Goal: Transaction & Acquisition: Purchase product/service

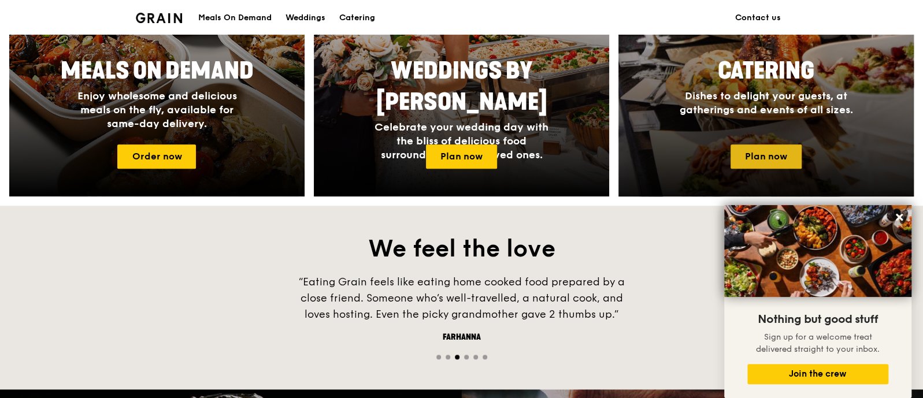
scroll to position [548, 0]
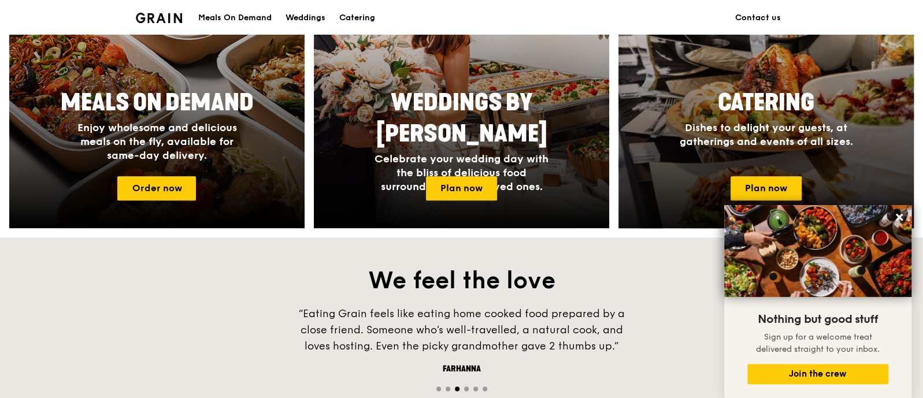
click at [737, 149] on div "Catering Dishes to delight your guests, at gatherings and events of all sizes." at bounding box center [766, 118] width 231 height 71
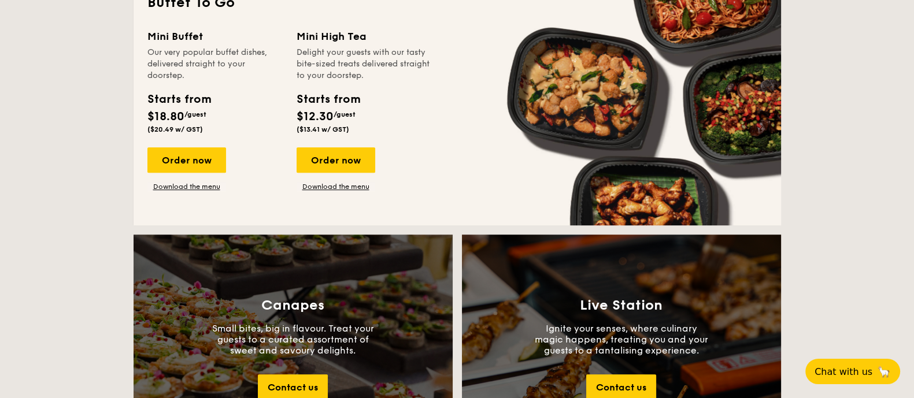
scroll to position [1011, 0]
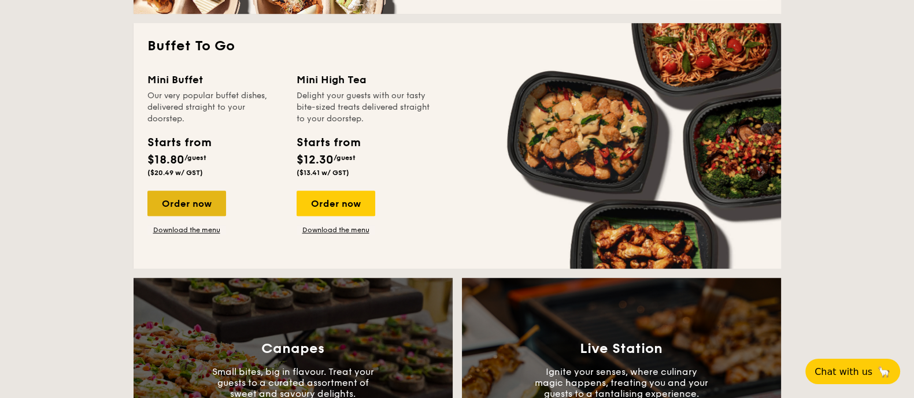
click at [194, 193] on div "Order now" at bounding box center [186, 203] width 79 height 25
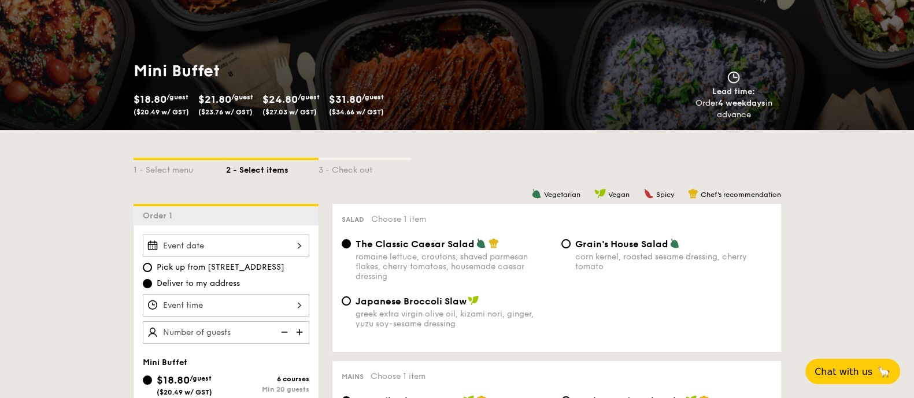
scroll to position [144, 0]
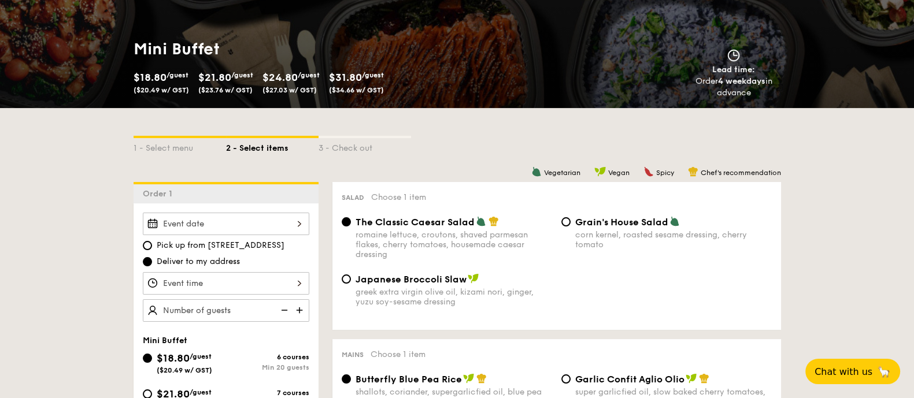
click at [275, 215] on div at bounding box center [226, 224] width 166 height 23
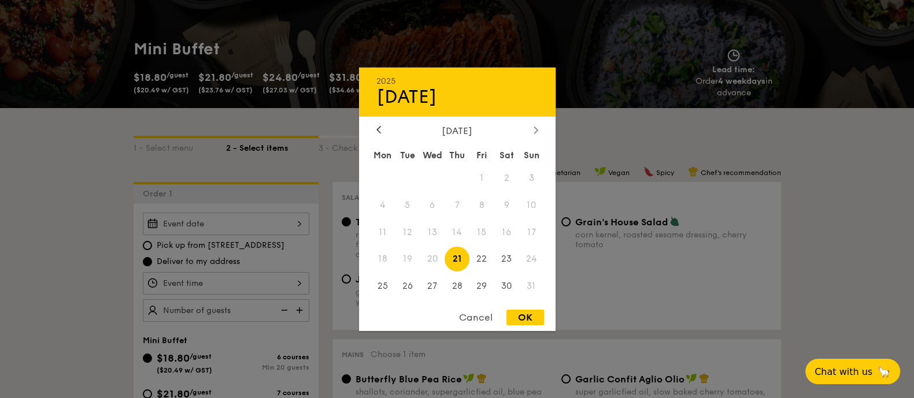
click at [532, 128] on div at bounding box center [535, 130] width 10 height 11
click at [505, 201] on span "13" at bounding box center [506, 204] width 25 height 25
click at [528, 319] on div "OK" at bounding box center [525, 318] width 38 height 16
type input "Sep 13, 2025"
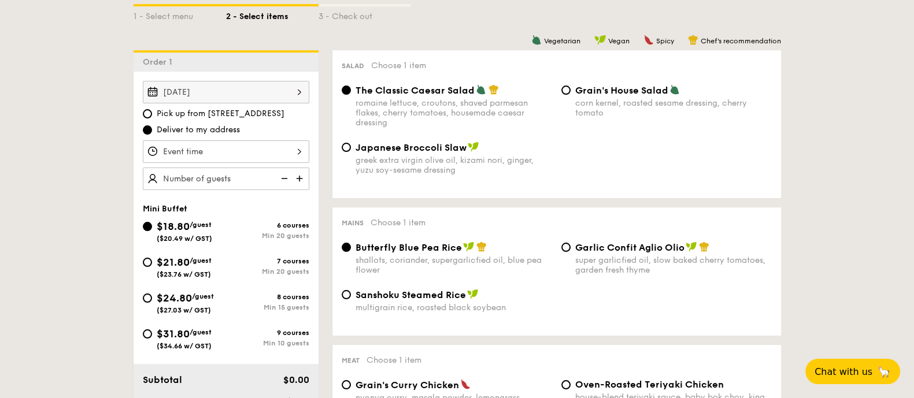
scroll to position [288, 0]
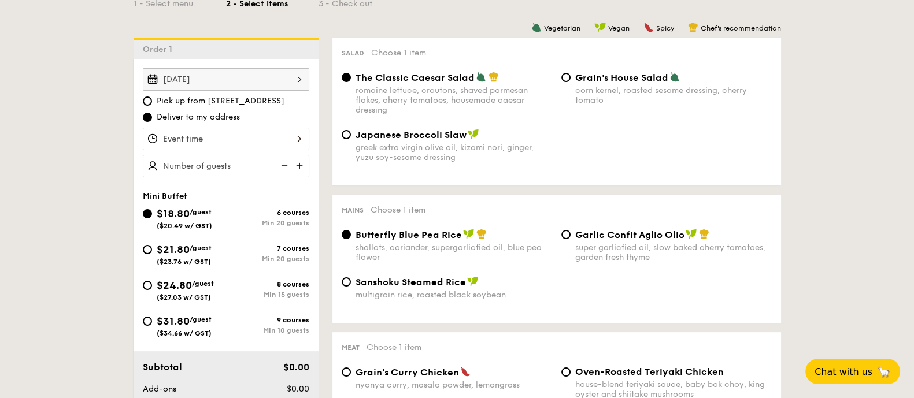
click at [289, 133] on div at bounding box center [226, 139] width 166 height 23
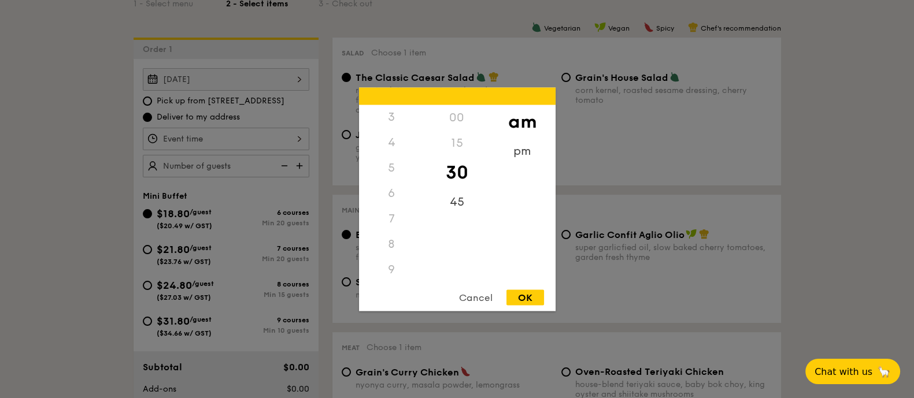
scroll to position [0, 0]
click at [394, 246] on div "5" at bounding box center [391, 244] width 65 height 25
click at [394, 248] on div "5" at bounding box center [391, 244] width 65 height 25
click at [390, 244] on div "5" at bounding box center [391, 244] width 65 height 25
drag, startPoint x: 390, startPoint y: 244, endPoint x: 400, endPoint y: 173, distance: 71.8
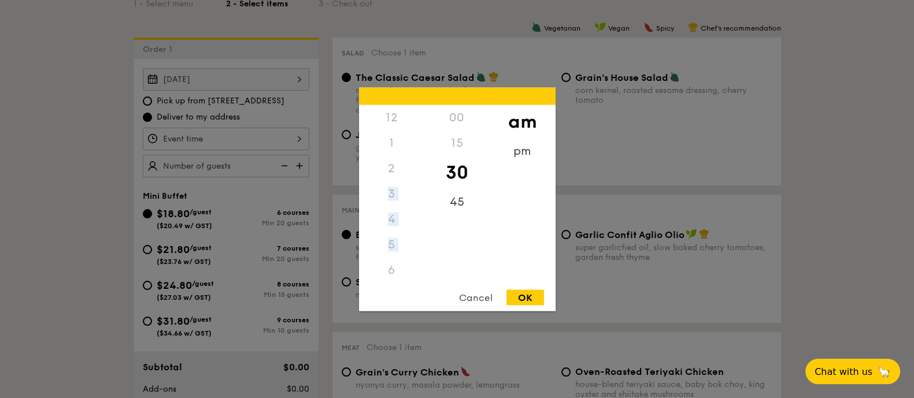
click at [400, 173] on div "12 1 2 3 4 5 6 7 8 9 10 11" at bounding box center [391, 193] width 65 height 176
click at [523, 154] on div "pm" at bounding box center [521, 155] width 65 height 34
click at [395, 250] on div "5" at bounding box center [391, 249] width 65 height 34
click at [459, 117] on div "00" at bounding box center [456, 122] width 65 height 34
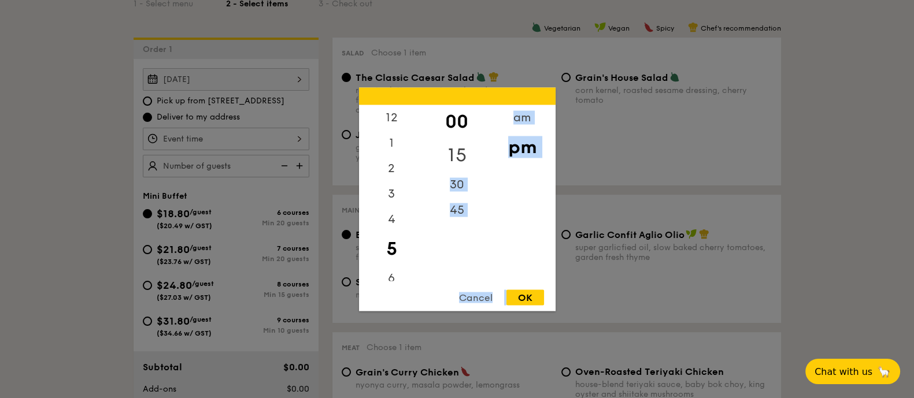
drag, startPoint x: 520, startPoint y: 293, endPoint x: 470, endPoint y: 157, distance: 145.2
click at [470, 157] on div "12 1 2 3 4 5 6 7 8 9 10 11 00 15 30 45 am pm Cancel OK" at bounding box center [457, 199] width 196 height 224
click at [462, 156] on div "15" at bounding box center [456, 155] width 65 height 34
click at [459, 179] on div "30" at bounding box center [456, 181] width 65 height 34
click at [524, 296] on div "OK" at bounding box center [525, 298] width 38 height 16
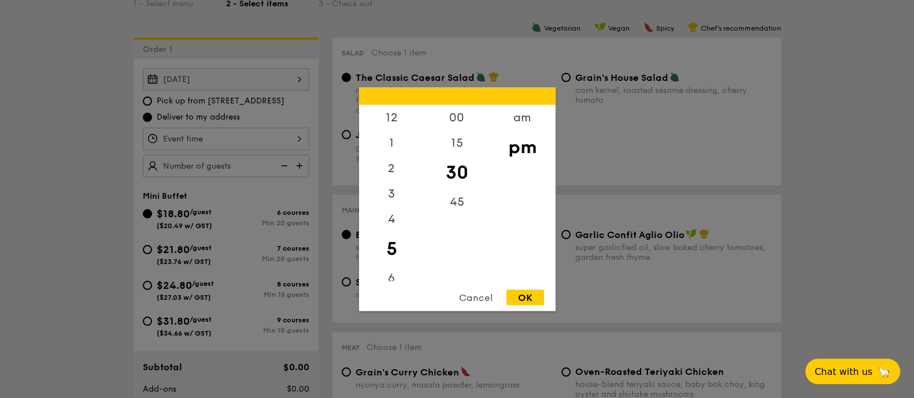
type input "5:30PM"
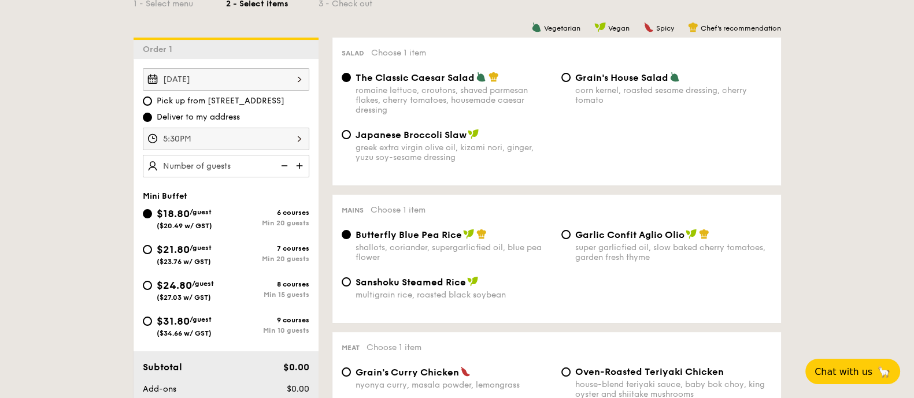
click at [300, 162] on img at bounding box center [300, 166] width 17 height 22
click at [282, 166] on img at bounding box center [282, 166] width 17 height 22
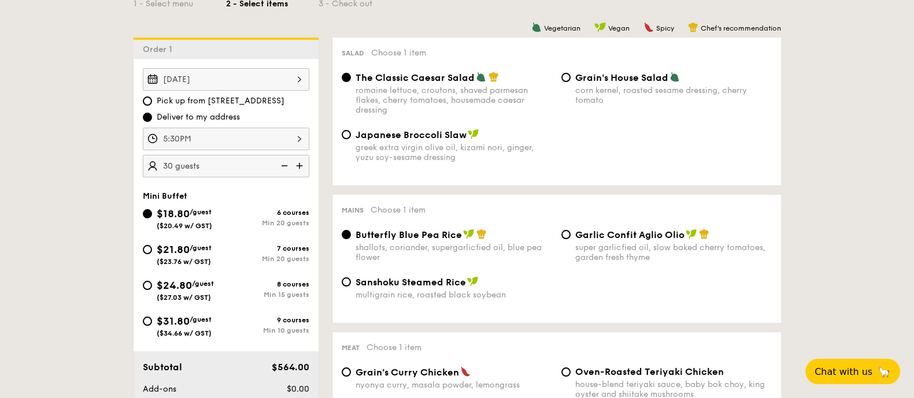
click at [282, 166] on img at bounding box center [282, 166] width 17 height 22
type input "20 guests"
click at [282, 166] on img at bounding box center [282, 166] width 17 height 22
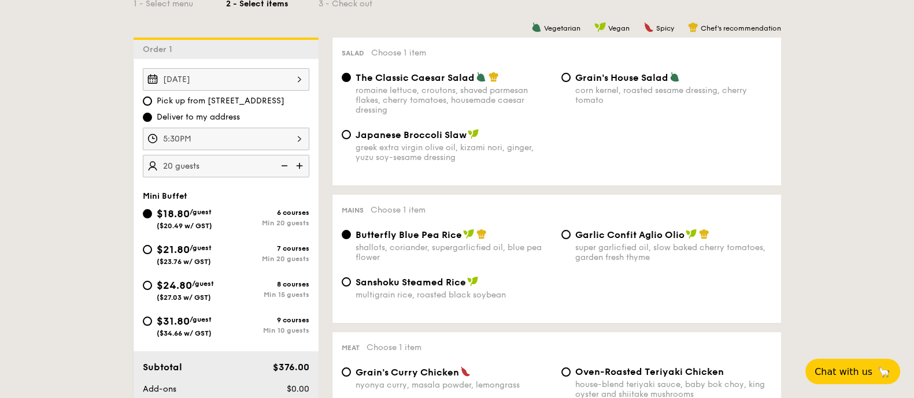
click at [282, 166] on img at bounding box center [282, 166] width 17 height 22
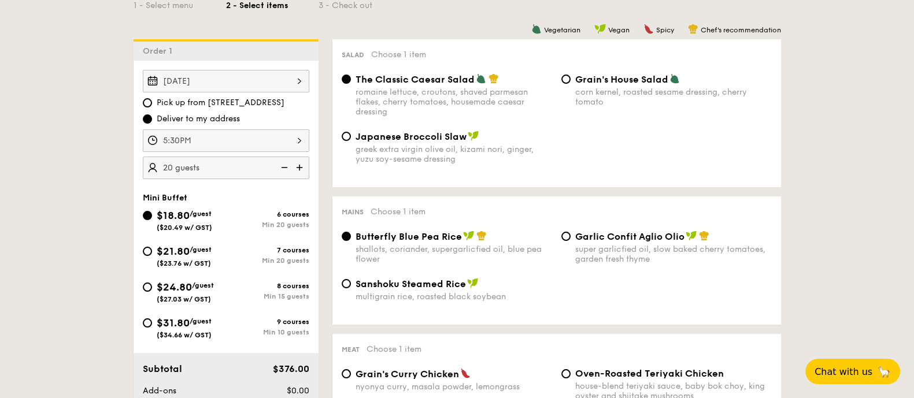
scroll to position [288, 0]
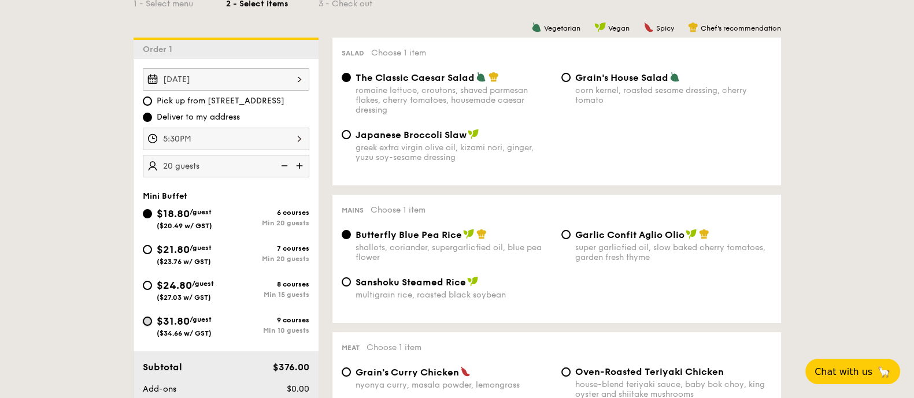
click at [150, 317] on input "$31.80 /guest ($34.66 w/ GST) 9 courses Min 10 guests" at bounding box center [147, 321] width 9 height 9
radio input "true"
radio input "false"
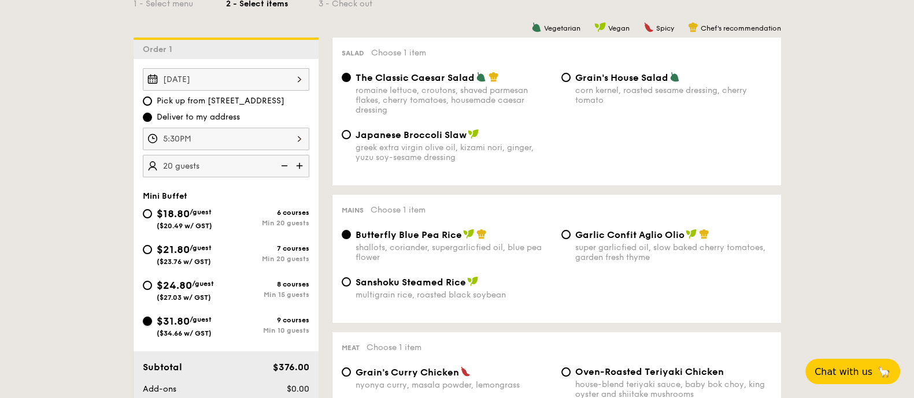
radio input "true"
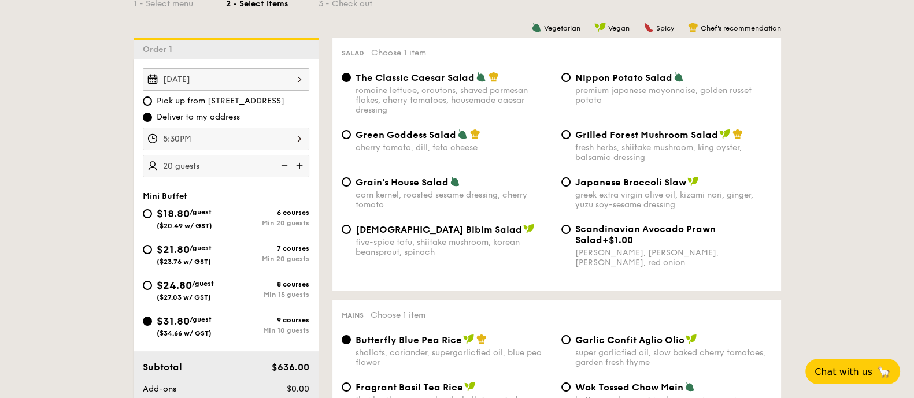
click at [285, 165] on img at bounding box center [282, 166] width 17 height 22
type input "10 guests"
click at [285, 165] on img at bounding box center [282, 166] width 17 height 22
drag, startPoint x: 751, startPoint y: 229, endPoint x: 581, endPoint y: 232, distance: 169.9
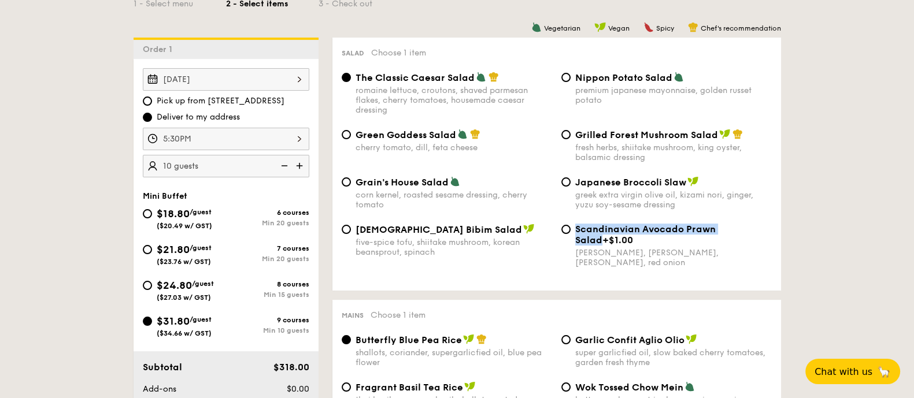
click at [576, 232] on div "Scandinavian Avocado Prawn Salad +$1.00" at bounding box center [673, 235] width 196 height 22
copy span "Scandinavian Avocado Prawn Salad"
drag, startPoint x: 576, startPoint y: 88, endPoint x: 609, endPoint y: 102, distance: 36.3
click at [576, 87] on div "premium japanese mayonnaise, golden russet potato" at bounding box center [673, 96] width 196 height 20
click at [570, 82] on input "Nippon Potato Salad premium japanese mayonnaise, golden russet potato" at bounding box center [565, 77] width 9 height 9
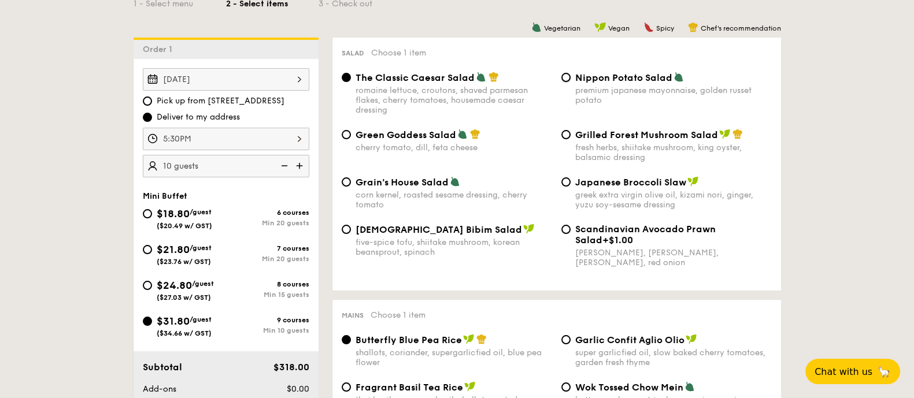
radio input "true"
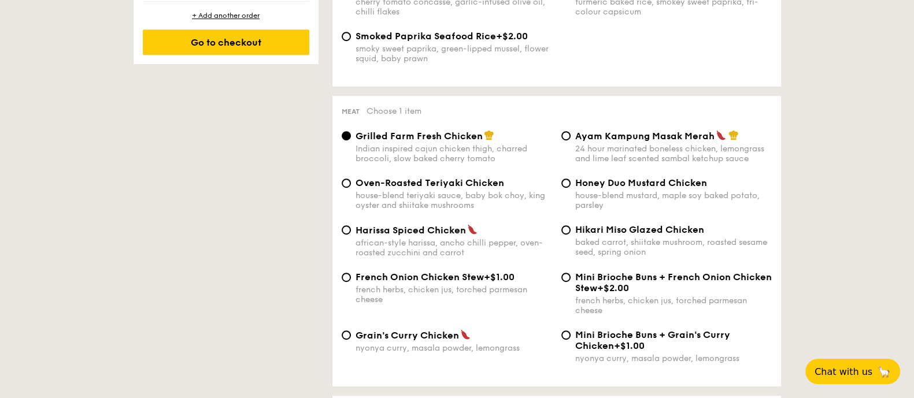
scroll to position [795, 0]
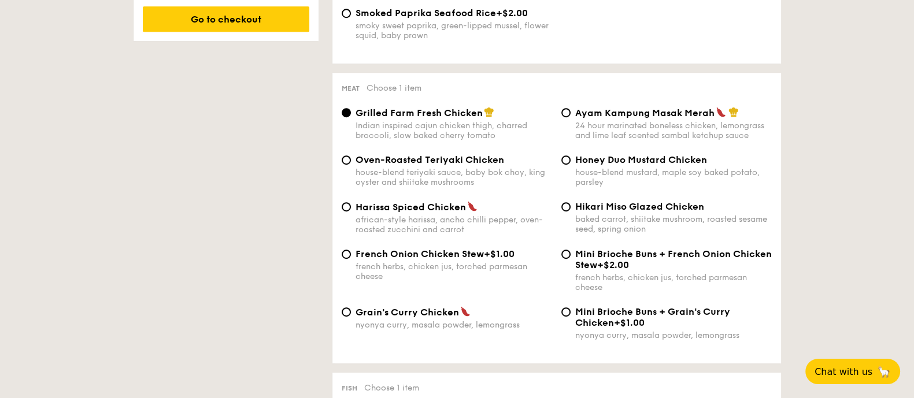
click at [609, 117] on div "Ayam Kampung Masak Merah 24 hour marinated boneless chicken, lemongrass and lim…" at bounding box center [673, 124] width 196 height 34
click at [570, 117] on input "Ayam Kampung Masak Merah 24 hour marinated boneless chicken, lemongrass and lim…" at bounding box center [565, 112] width 9 height 9
radio input "true"
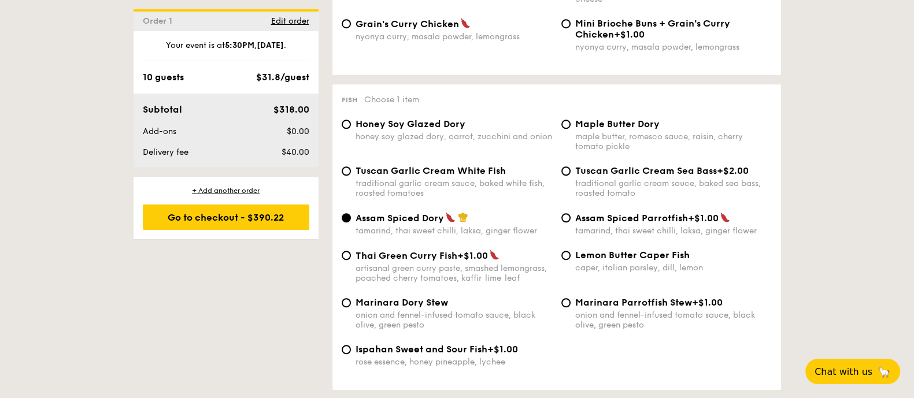
scroll to position [1083, 0]
click at [644, 263] on div "caper, italian parsley, dill, lemon" at bounding box center [673, 268] width 196 height 10
click at [570, 258] on input "Lemon Butter Caper Fish caper, italian parsley, dill, lemon" at bounding box center [565, 255] width 9 height 9
radio input "true"
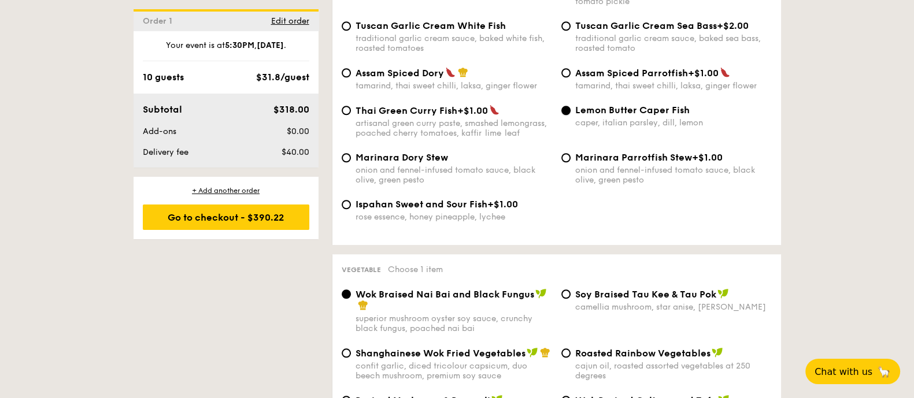
scroll to position [1155, 0]
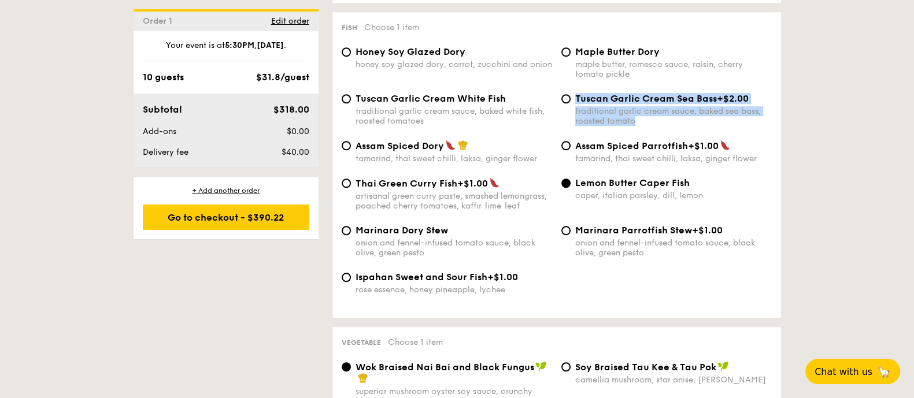
drag, startPoint x: 647, startPoint y: 118, endPoint x: 573, endPoint y: 107, distance: 74.7
click at [573, 107] on div "Tuscan Garlic Cream Sea Bass +$2.00 traditional garlic cream sauce, baked sea b…" at bounding box center [666, 109] width 220 height 33
click at [566, 98] on input "Tuscan Garlic Cream Sea Bass +$2.00 traditional garlic cream sauce, baked sea b…" at bounding box center [565, 98] width 9 height 9
radio input "true"
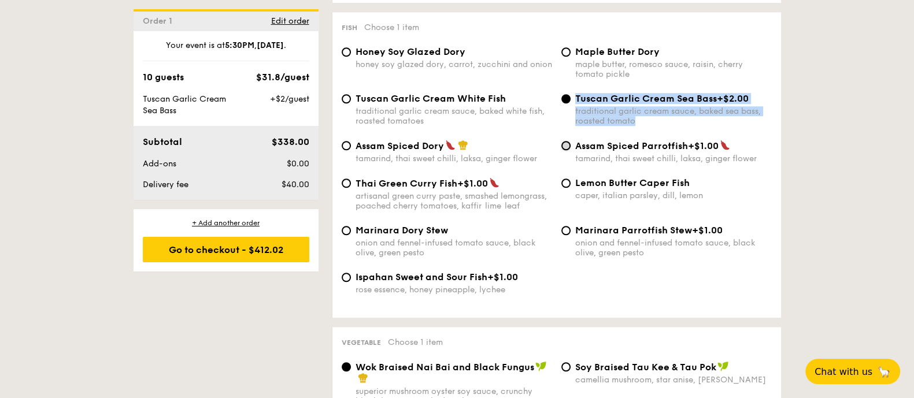
click at [567, 142] on input "Assam Spiced Parrotfish +$1.00 tamarind, thai sweet chilli, laksa, ginger flower" at bounding box center [565, 145] width 9 height 9
radio input "true"
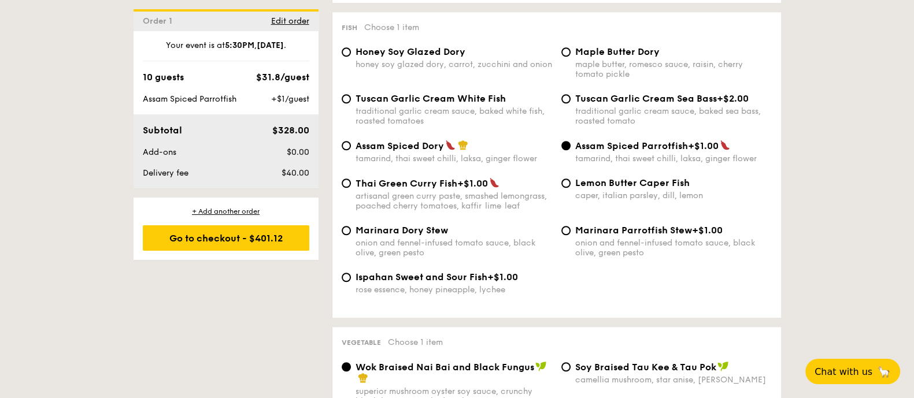
click at [568, 190] on label "Lemon Butter Caper Fish caper, italian parsley, dill, lemon" at bounding box center [666, 195] width 210 height 11
click at [568, 186] on input "Lemon Butter Caper Fish caper, italian parsley, dill, lemon" at bounding box center [565, 183] width 9 height 9
radio input "true"
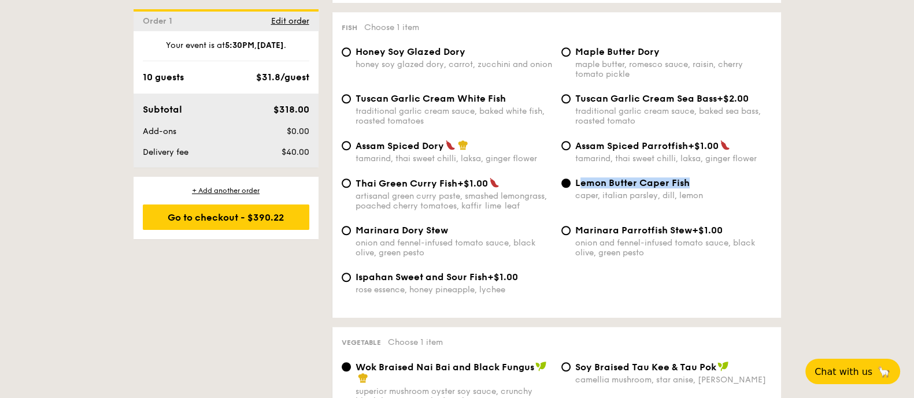
drag, startPoint x: 702, startPoint y: 183, endPoint x: 578, endPoint y: 181, distance: 123.7
click at [578, 181] on div "Lemon Butter Caper Fish" at bounding box center [673, 182] width 196 height 11
copy span "Lemon Butter Caper Fish"
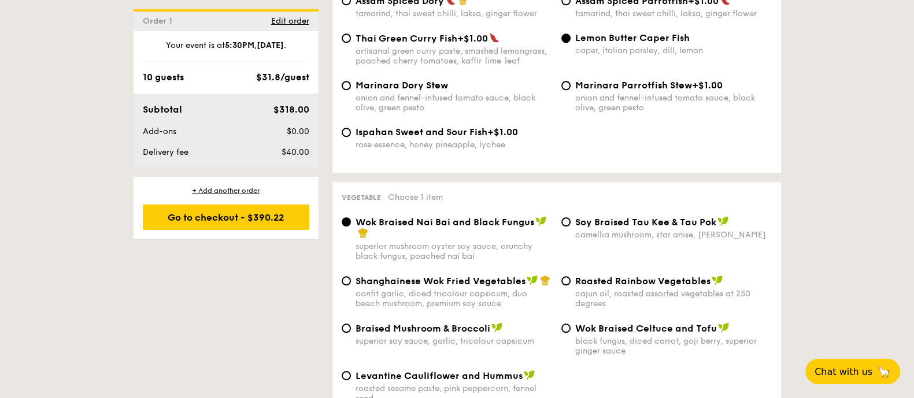
scroll to position [1372, 0]
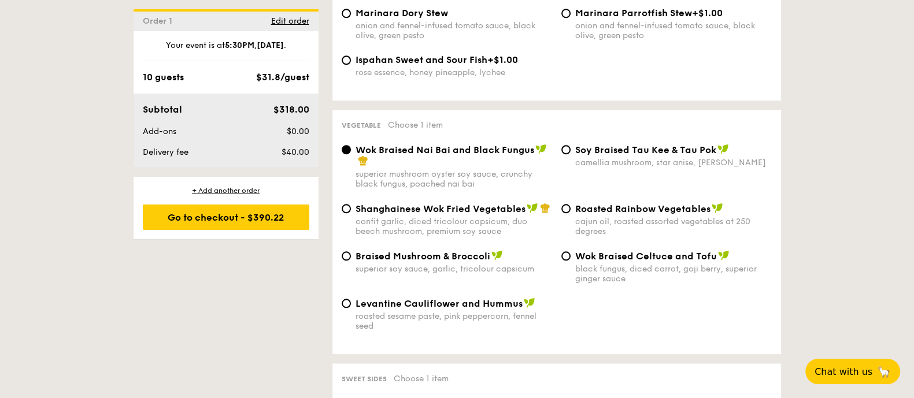
click at [364, 257] on span "Braised Mushroom & Broccoli" at bounding box center [422, 256] width 135 height 11
click at [351, 257] on input "Braised Mushroom & Broccoli superior soy sauce, garlic, tricolour capsicum" at bounding box center [346, 255] width 9 height 9
radio input "true"
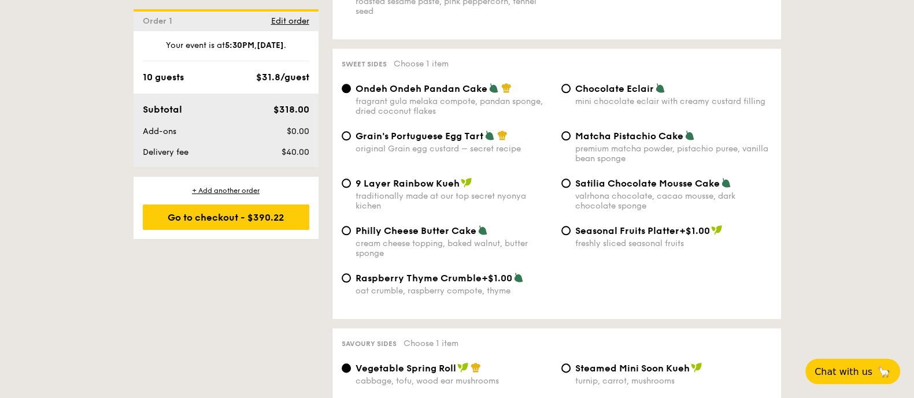
scroll to position [1734, 0]
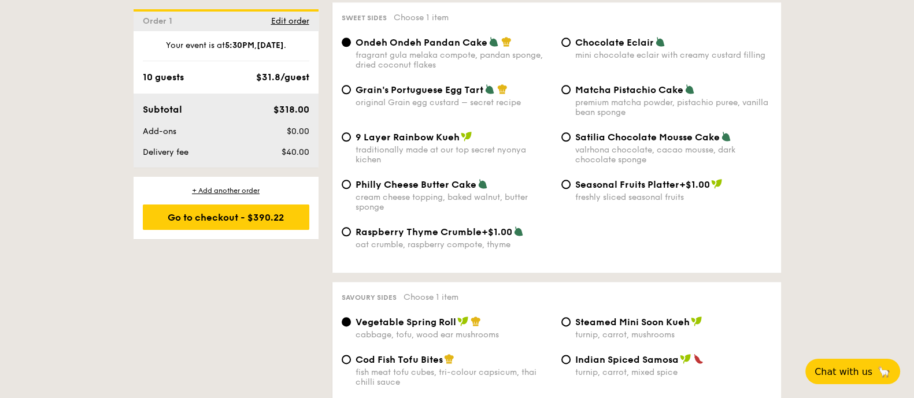
click at [621, 37] on span "Chocolate Eclair" at bounding box center [614, 42] width 79 height 11
click at [570, 38] on input "Chocolate Eclair mini chocolate eclair with creamy custard filling" at bounding box center [565, 42] width 9 height 9
radio input "true"
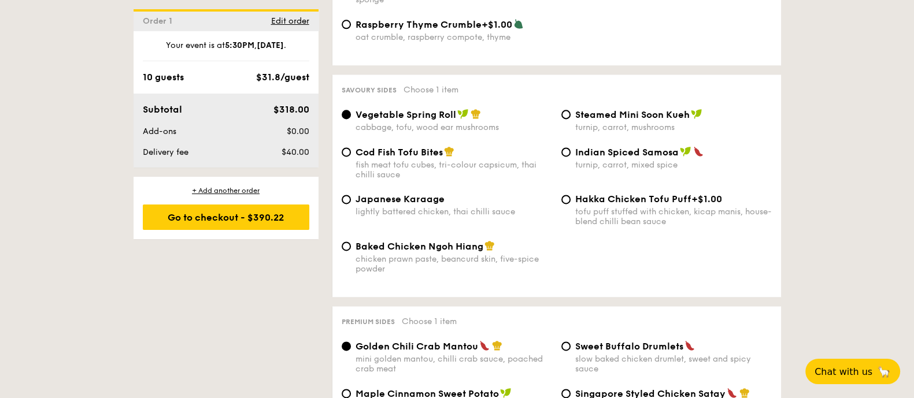
scroll to position [1950, 0]
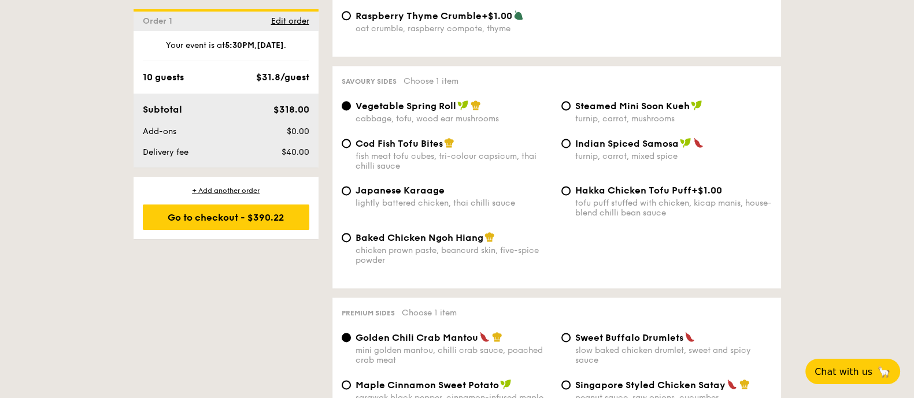
click at [349, 234] on div "Baked Chicken Ngoh Hiang chicken prawn paste, beancurd skin, five-spice powder" at bounding box center [447, 249] width 220 height 34
click at [355, 232] on span "Baked Chicken Ngoh Hiang" at bounding box center [419, 237] width 128 height 11
click at [351, 233] on input "Baked Chicken Ngoh Hiang chicken prawn paste, beancurd skin, five-spice powder" at bounding box center [346, 237] width 9 height 9
radio input "true"
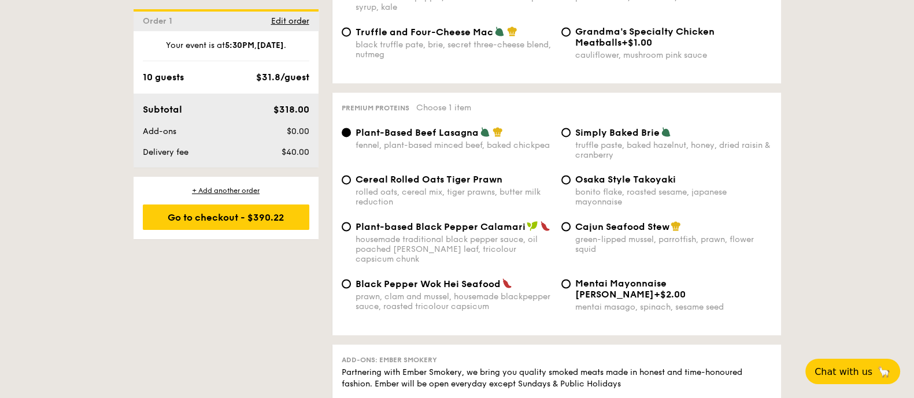
scroll to position [2384, 0]
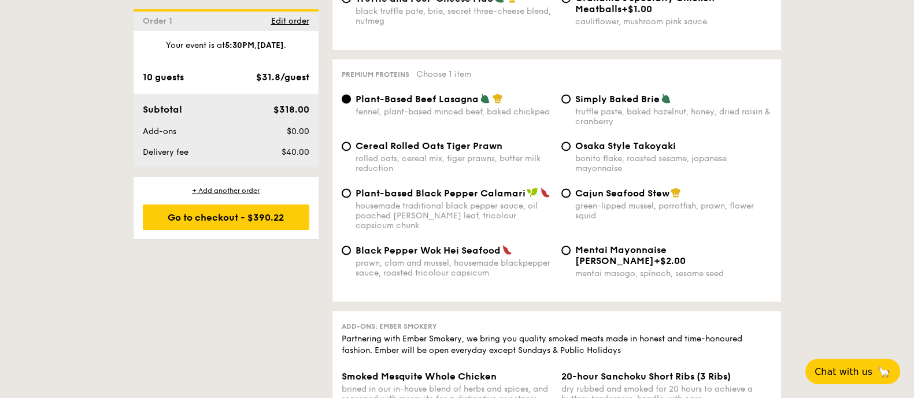
click at [398, 140] on span "Cereal Rolled Oats Tiger Prawn" at bounding box center [428, 145] width 147 height 11
click at [351, 142] on input "Cereal Rolled Oats Tiger Prawn rolled oats, cereal mix, tiger prawns, butter mi…" at bounding box center [346, 146] width 9 height 9
radio input "true"
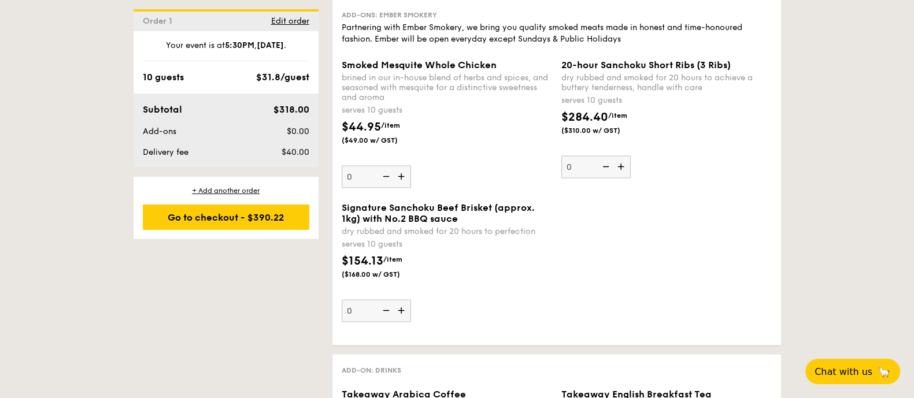
scroll to position [2673, 0]
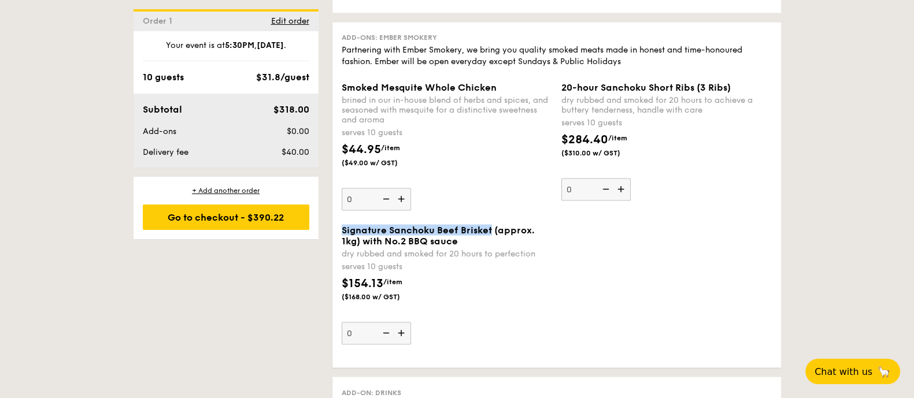
drag, startPoint x: 489, startPoint y: 212, endPoint x: 464, endPoint y: 224, distance: 28.2
click at [337, 224] on div "Signature Sanchoku Beef Brisket (approx. 1kg) with No.2 BBQ sauce dry rubbed an…" at bounding box center [447, 284] width 220 height 120
copy span "Signature Sanchoku Beef Brisket"
click at [574, 266] on div "Signature Sanchoku Beef Brisket (approx. 1kg) with No.2 BBQ sauce dry rubbed an…" at bounding box center [556, 291] width 439 height 134
click at [397, 322] on img at bounding box center [402, 333] width 17 height 22
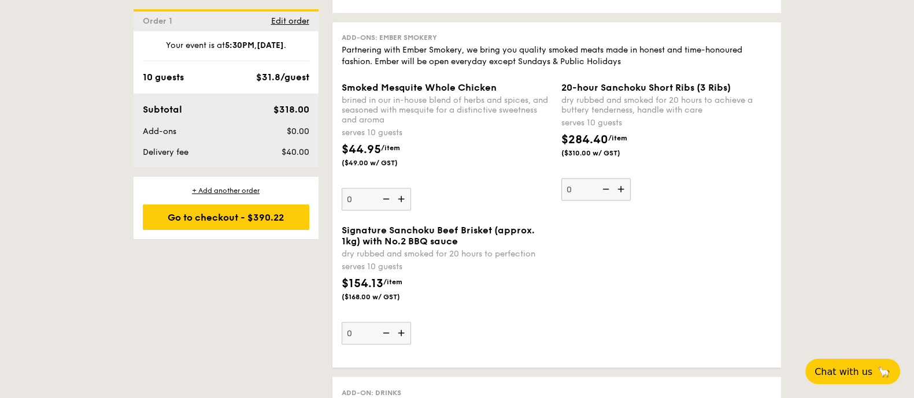
click at [397, 322] on input "0" at bounding box center [376, 333] width 69 height 23
type input "1"
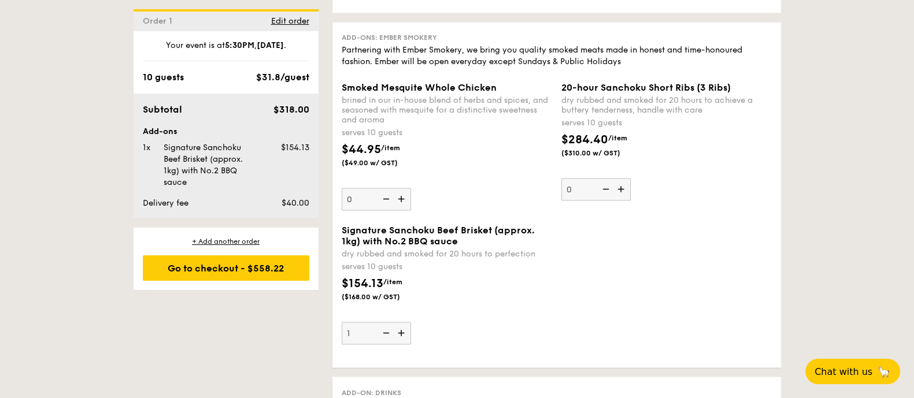
click at [574, 284] on div "Signature Sanchoku Beef Brisket (approx. 1kg) with No.2 BBQ sauce dry rubbed an…" at bounding box center [556, 291] width 439 height 134
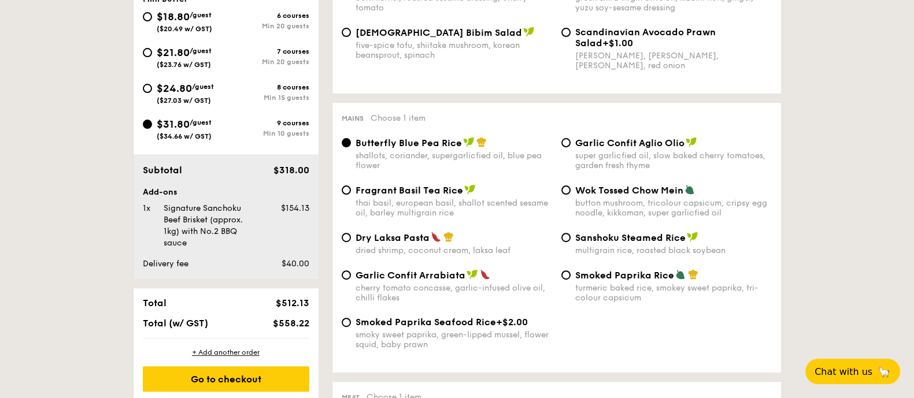
scroll to position [505, 0]
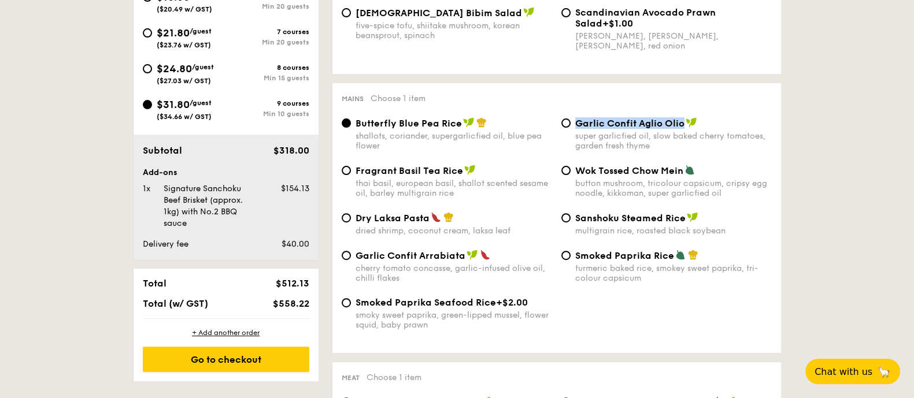
drag, startPoint x: 685, startPoint y: 127, endPoint x: 574, endPoint y: 120, distance: 111.2
click at [575, 120] on div "Garlic Confit Aglio Olio" at bounding box center [673, 123] width 196 height 12
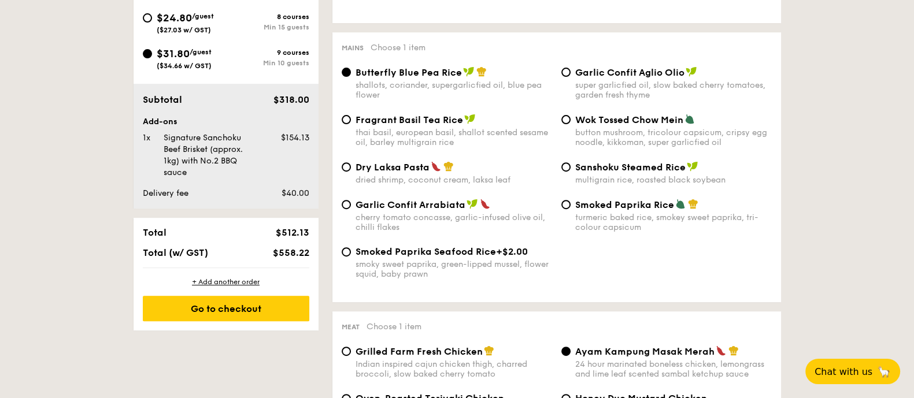
scroll to position [577, 0]
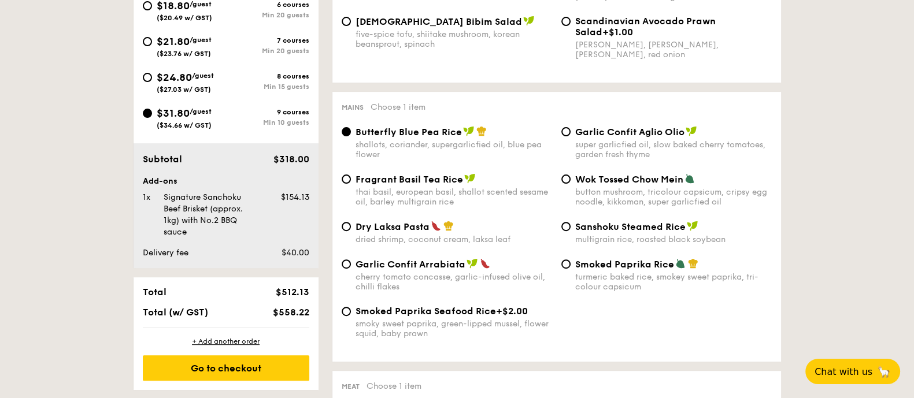
scroll to position [505, 0]
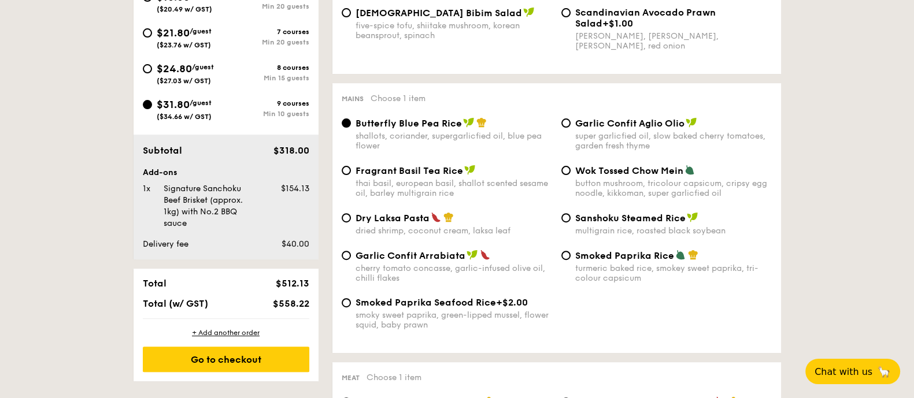
click at [340, 302] on div "Smoked Paprika Seafood Rice +$2.00 smoky sweet paprika, green-lipped mussel, fl…" at bounding box center [447, 313] width 220 height 33
click at [354, 302] on div "Smoked Paprika Seafood Rice +$2.00 smoky sweet paprika, green-lipped mussel, fl…" at bounding box center [447, 313] width 220 height 33
click at [350, 302] on input "Smoked Paprika Seafood Rice +$2.00 smoky sweet paprika, green-lipped mussel, fl…" at bounding box center [346, 302] width 9 height 9
radio input "true"
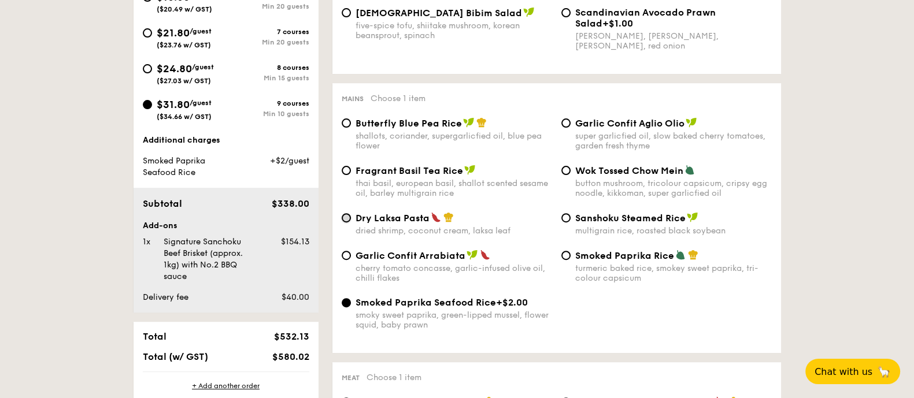
click at [349, 218] on input "Dry Laksa Pasta dried shrimp, coconut cream, laksa leaf" at bounding box center [346, 217] width 9 height 9
radio input "true"
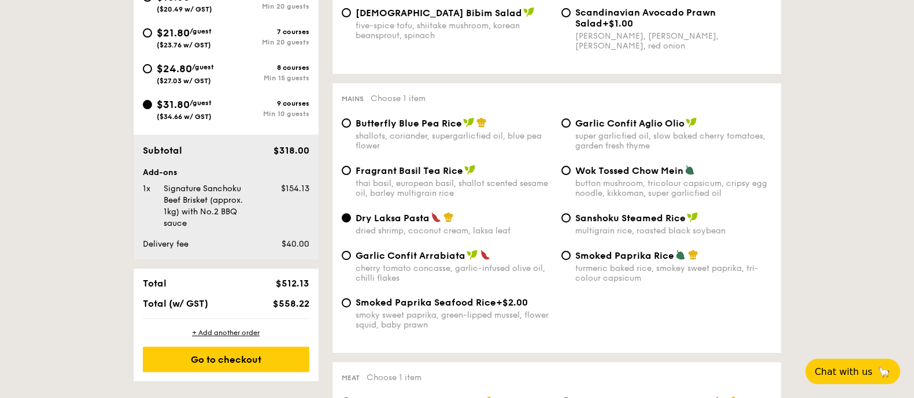
click at [613, 259] on div "Smoked Paprika Rice turmeric baked rice, smokey sweet paprika, tri-colour capsi…" at bounding box center [673, 267] width 196 height 34
click at [570, 259] on input "Smoked Paprika Rice turmeric baked rice, smokey sweet paprika, tri-colour capsi…" at bounding box center [565, 255] width 9 height 9
radio input "true"
click at [393, 139] on div "shallots, coriander, supergarlicfied oil, blue pea flower" at bounding box center [453, 141] width 196 height 20
click at [351, 128] on input "Butterfly Blue Pea Rice shallots, coriander, supergarlicfied oil, blue pea flow…" at bounding box center [346, 122] width 9 height 9
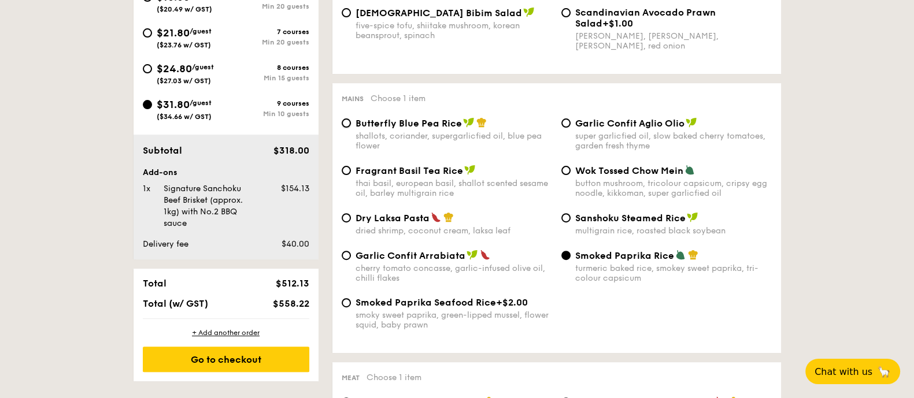
radio input "true"
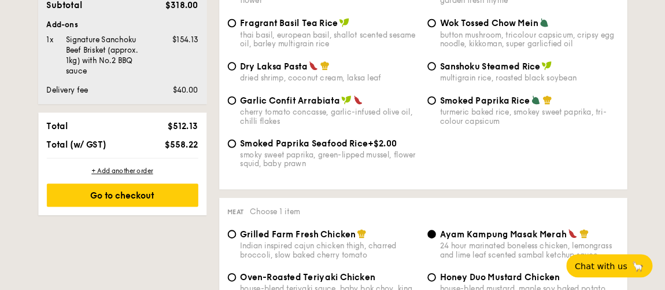
scroll to position [650, 0]
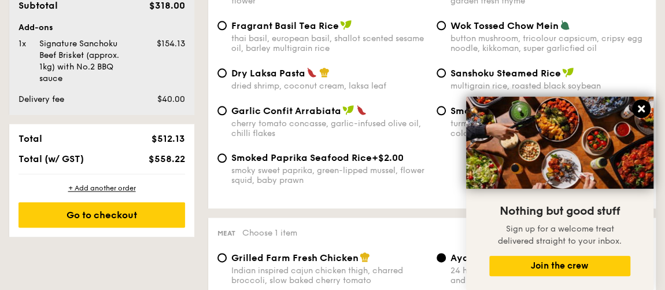
click at [643, 109] on icon at bounding box center [640, 108] width 7 height 7
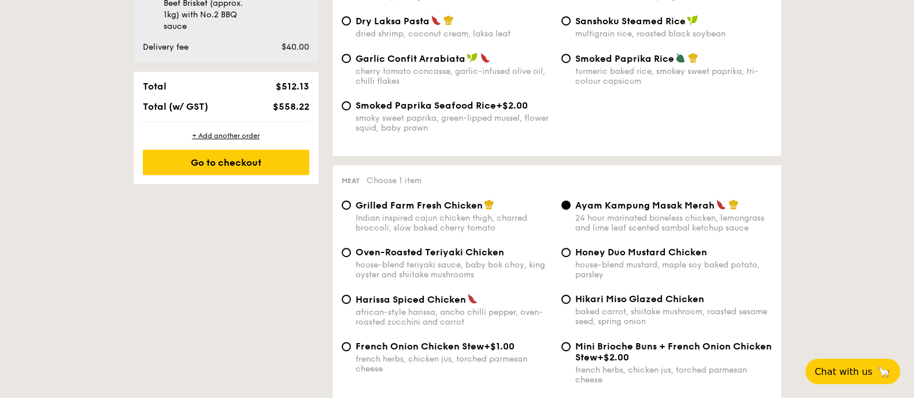
scroll to position [630, 0]
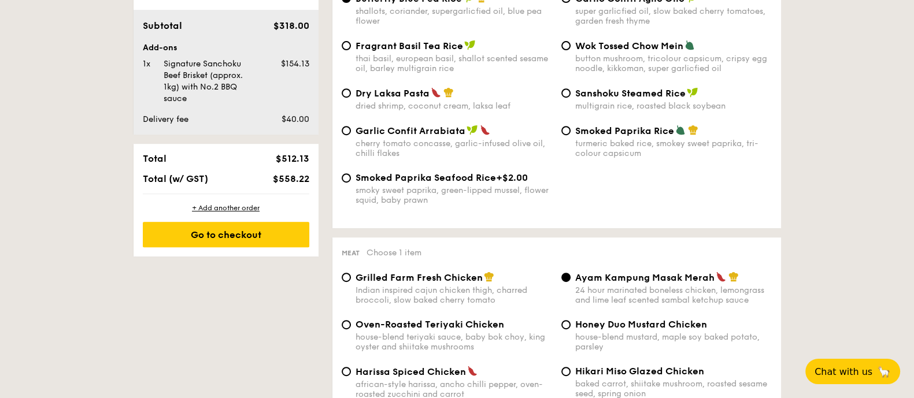
click at [379, 90] on span "Dry Laksa Pasta" at bounding box center [392, 93] width 74 height 11
click at [351, 90] on input "Dry Laksa Pasta dried shrimp, coconut cream, laksa leaf" at bounding box center [346, 92] width 9 height 9
radio input "true"
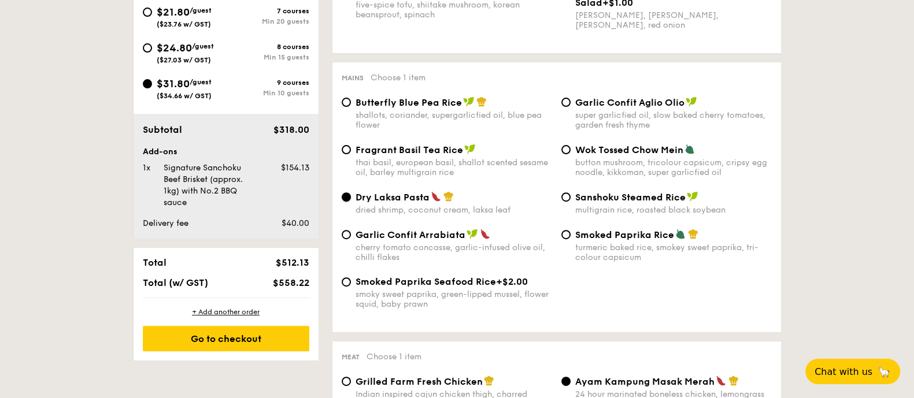
scroll to position [485, 0]
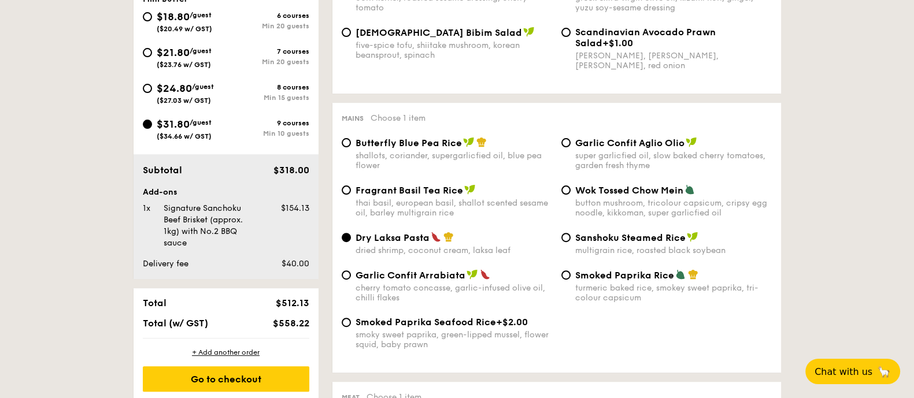
click at [421, 139] on span "Butterfly Blue Pea Rice" at bounding box center [408, 143] width 106 height 11
click at [351, 139] on input "Butterfly Blue Pea Rice shallots, coriander, supergarlicfied oil, blue pea flow…" at bounding box center [346, 142] width 9 height 9
radio input "true"
drag, startPoint x: 669, startPoint y: 274, endPoint x: 571, endPoint y: 273, distance: 98.2
click at [571, 273] on div "Smoked Paprika Rice turmeric baked rice, smokey sweet paprika, tri-colour capsi…" at bounding box center [666, 286] width 220 height 34
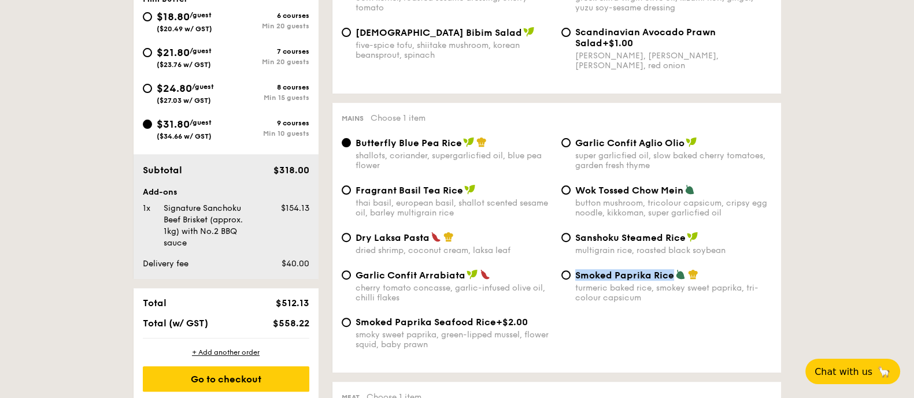
copy span "Smoked Paprika Rice"
click at [573, 275] on div "Smoked Paprika Rice turmeric baked rice, smokey sweet paprika, tri-colour capsi…" at bounding box center [666, 286] width 220 height 34
click at [568, 270] on input "Smoked Paprika Rice turmeric baked rice, smokey sweet paprika, tri-colour capsi…" at bounding box center [565, 274] width 9 height 9
radio input "true"
click at [566, 273] on input "Smoked Paprika Rice turmeric baked rice, smokey sweet paprika, tri-colour capsi…" at bounding box center [565, 274] width 9 height 9
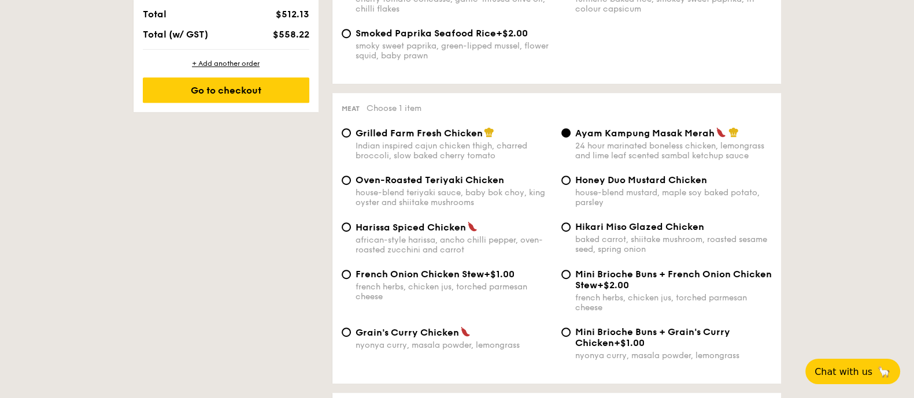
scroll to position [774, 0]
click at [689, 134] on span "Ayam Kampung Masak Merah" at bounding box center [644, 133] width 139 height 11
click at [570, 134] on input "Ayam Kampung Masak Merah 24 hour marinated boneless chicken, lemongrass and lim…" at bounding box center [565, 132] width 9 height 9
drag, startPoint x: 578, startPoint y: 131, endPoint x: 707, endPoint y: 131, distance: 128.9
click at [707, 131] on span "Ayam Kampung Masak Merah" at bounding box center [644, 133] width 139 height 11
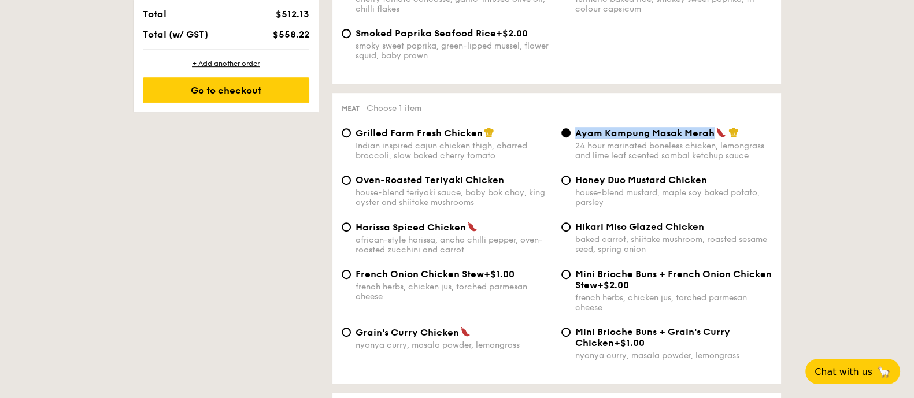
drag, startPoint x: 576, startPoint y: 131, endPoint x: 714, endPoint y: 129, distance: 138.1
click at [714, 129] on div "Ayam Kampung Masak Merah" at bounding box center [673, 133] width 196 height 12
copy span "Ayam Kampung Masak Merah"
drag, startPoint x: 709, startPoint y: 225, endPoint x: 575, endPoint y: 224, distance: 134.1
click at [575, 224] on div "Hikari Miso Glazed Chicken" at bounding box center [673, 226] width 196 height 11
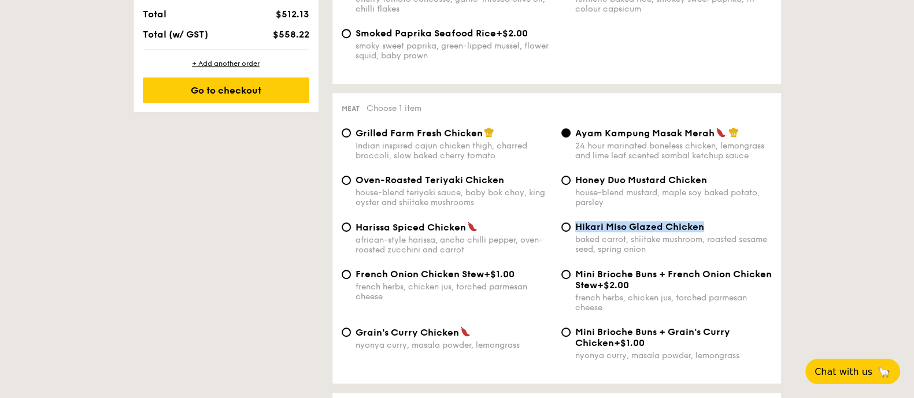
copy span "Hikari Miso Glazed Chicken"
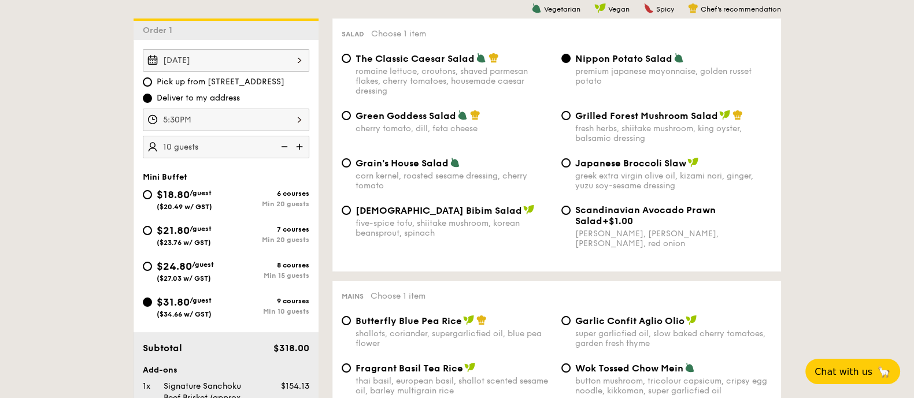
scroll to position [288, 0]
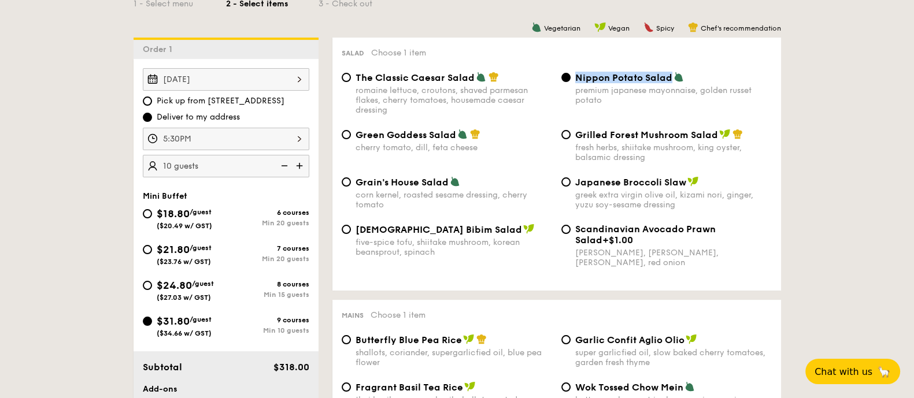
drag, startPoint x: 667, startPoint y: 77, endPoint x: 578, endPoint y: 81, distance: 89.7
click at [578, 81] on span "Nippon Potato Salad" at bounding box center [623, 77] width 97 height 11
copy span "Nippon Potato Salad"
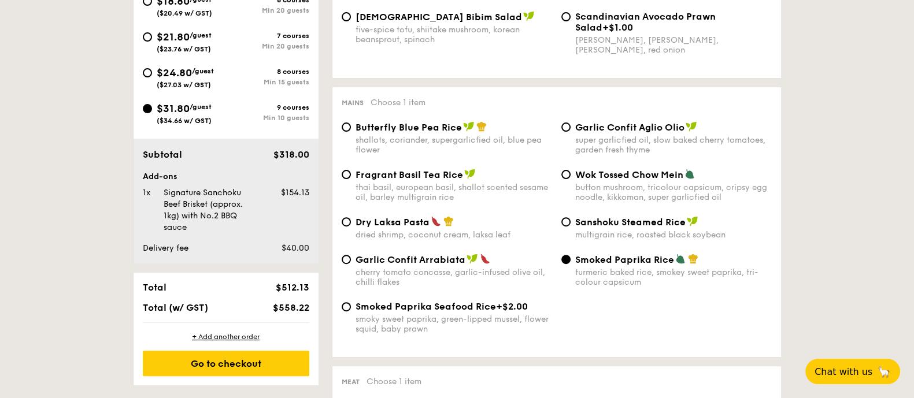
scroll to position [505, 0]
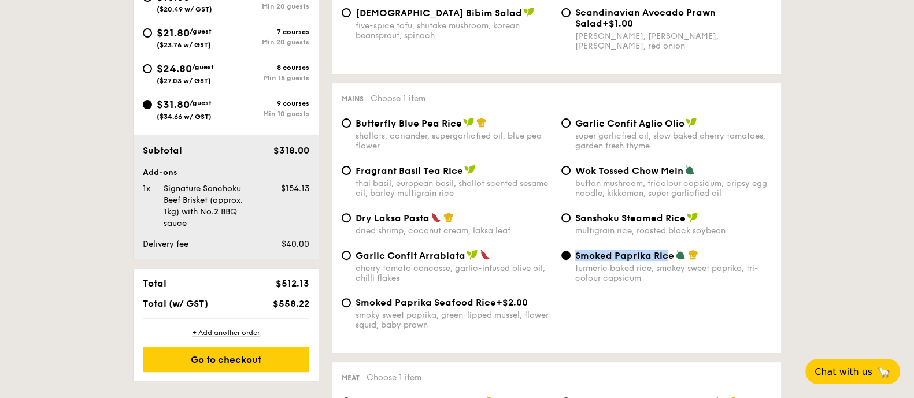
drag, startPoint x: 572, startPoint y: 257, endPoint x: 668, endPoint y: 255, distance: 96.5
click at [668, 255] on div "Smoked Paprika Rice turmeric baked rice, smokey sweet paprika, tri-colour capsi…" at bounding box center [666, 267] width 220 height 34
copy span "Smoked Paprika Rice"
click at [719, 270] on div "turmeric baked rice, smokey sweet paprika, tri-colour capsicum" at bounding box center [673, 274] width 196 height 20
click at [570, 260] on input "Smoked Paprika Rice turmeric baked rice, smokey sweet paprika, tri-colour capsi…" at bounding box center [565, 255] width 9 height 9
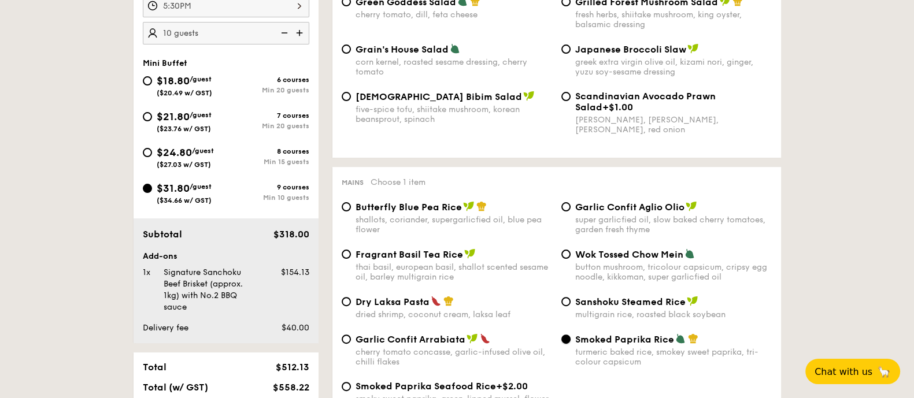
scroll to position [433, 0]
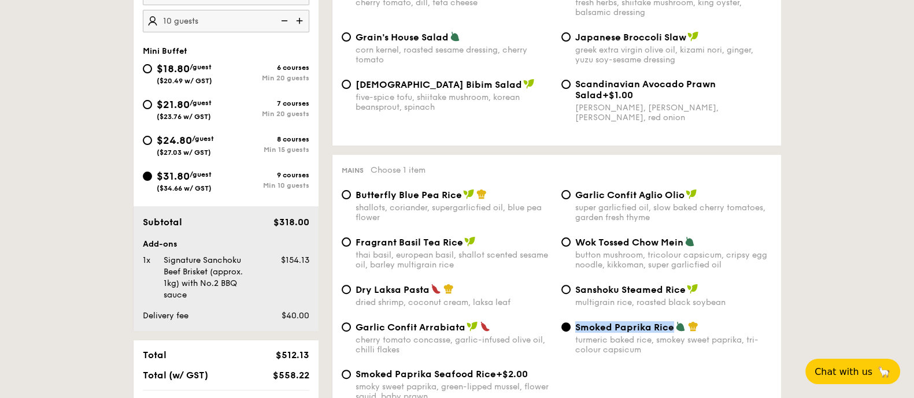
drag, startPoint x: 576, startPoint y: 325, endPoint x: 670, endPoint y: 325, distance: 94.2
click at [670, 325] on span "Smoked Paprika Rice" at bounding box center [624, 327] width 99 height 11
copy span "Smoked Paprika Rice"
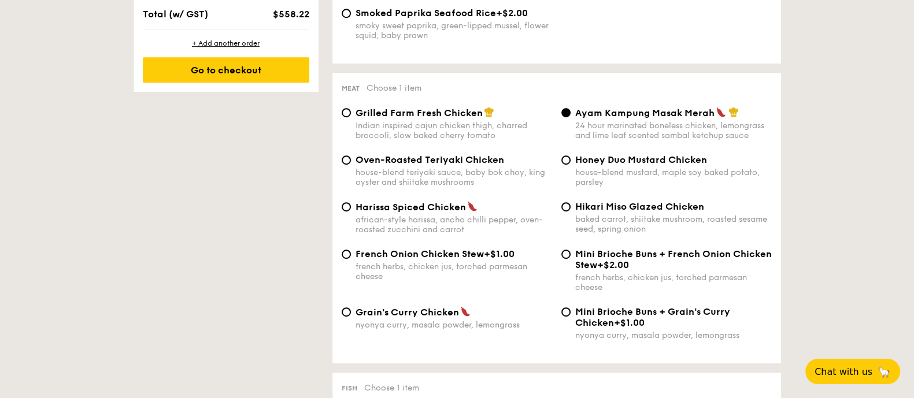
scroll to position [795, 0]
drag, startPoint x: 574, startPoint y: 117, endPoint x: 647, endPoint y: 120, distance: 72.3
click at [647, 120] on div "Ayam Kampung Masak Merah 24 hour marinated boneless chicken, lemongrass and lim…" at bounding box center [673, 124] width 196 height 34
click at [570, 117] on input "Ayam Kampung Masak Merah 24 hour marinated boneless chicken, lemongrass and lim…" at bounding box center [565, 112] width 9 height 9
drag, startPoint x: 711, startPoint y: 111, endPoint x: 573, endPoint y: 110, distance: 137.5
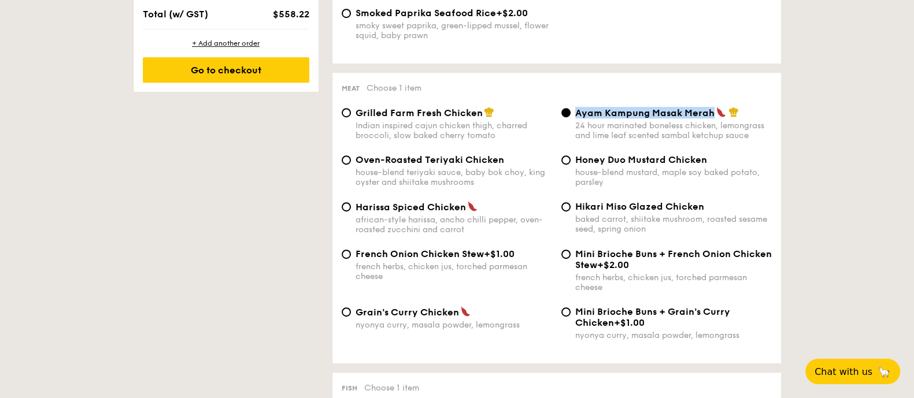
click at [573, 110] on div "Ayam Kampung Masak Merah 24 hour marinated boneless chicken, lemongrass and lim…" at bounding box center [666, 124] width 220 height 34
copy span "Ayam Kampung Masak Merah"
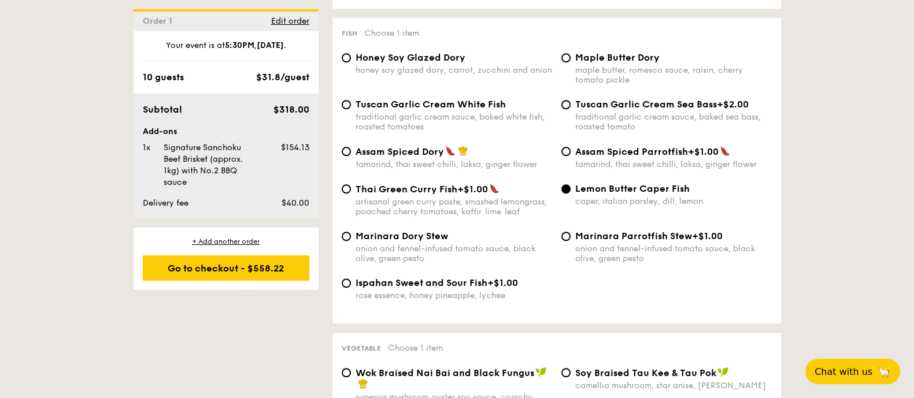
scroll to position [1155, 0]
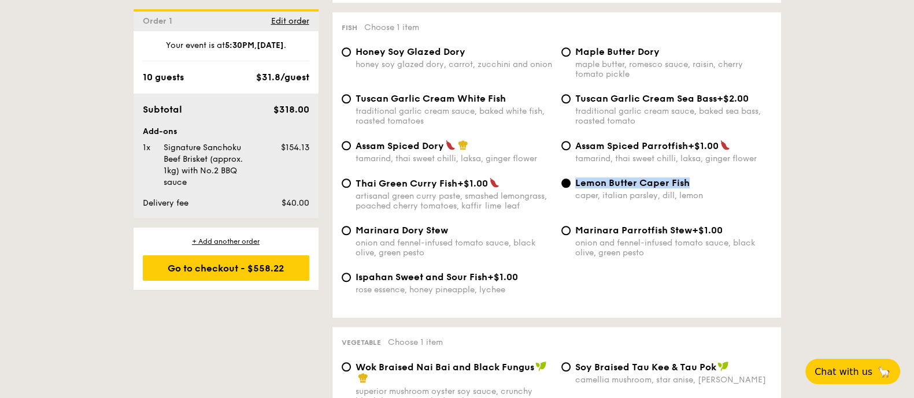
drag, startPoint x: 691, startPoint y: 179, endPoint x: 569, endPoint y: 183, distance: 122.0
click at [569, 183] on div "Lemon Butter Caper Fish caper, italian parsley, dill, lemon" at bounding box center [666, 188] width 220 height 23
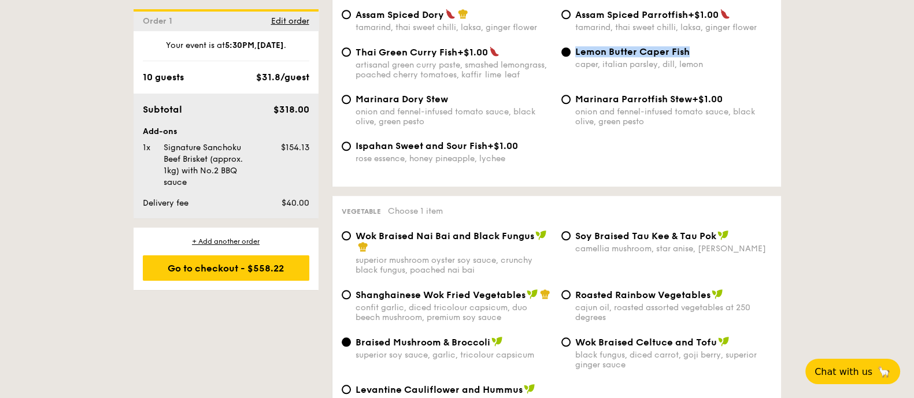
scroll to position [1372, 0]
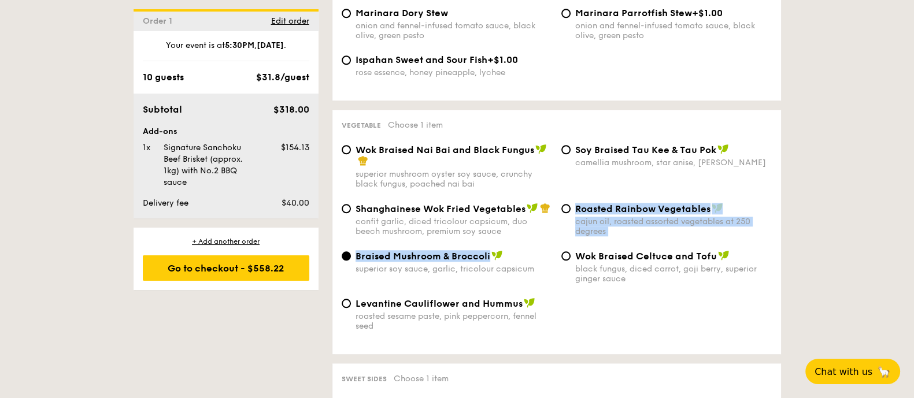
drag, startPoint x: 488, startPoint y: 254, endPoint x: 347, endPoint y: 245, distance: 141.8
click at [347, 250] on div "Braised Mushroom & Broccoli superior soy sauce, garlic, tricolour capsicum" at bounding box center [447, 262] width 220 height 24
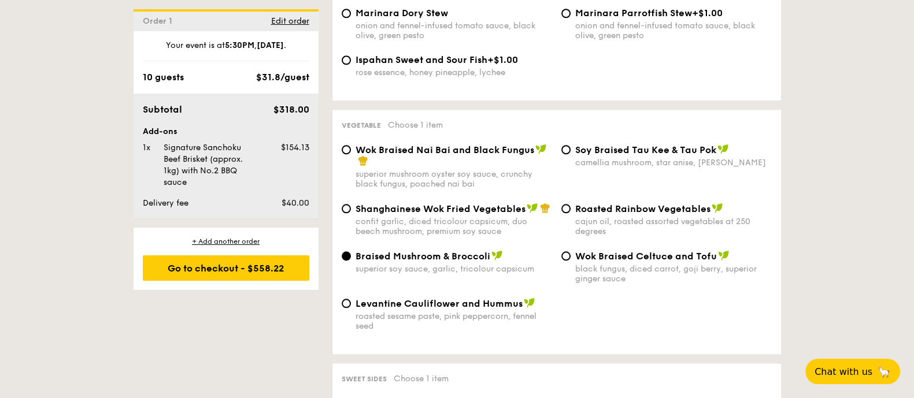
click at [494, 258] on div "Braised Mushroom & Broccoli superior soy sauce, garlic, tricolour capsicum" at bounding box center [453, 262] width 196 height 24
click at [351, 258] on input "Braised Mushroom & Broccoli superior soy sauce, garlic, tricolour capsicum" at bounding box center [346, 255] width 9 height 9
click at [389, 251] on span "Braised Mushroom & Broccoli" at bounding box center [422, 256] width 135 height 11
click at [351, 251] on input "Braised Mushroom & Broccoli superior soy sauce, garlic, tricolour capsicum" at bounding box center [346, 255] width 9 height 9
click at [389, 251] on span "Braised Mushroom & Broccoli" at bounding box center [422, 256] width 135 height 11
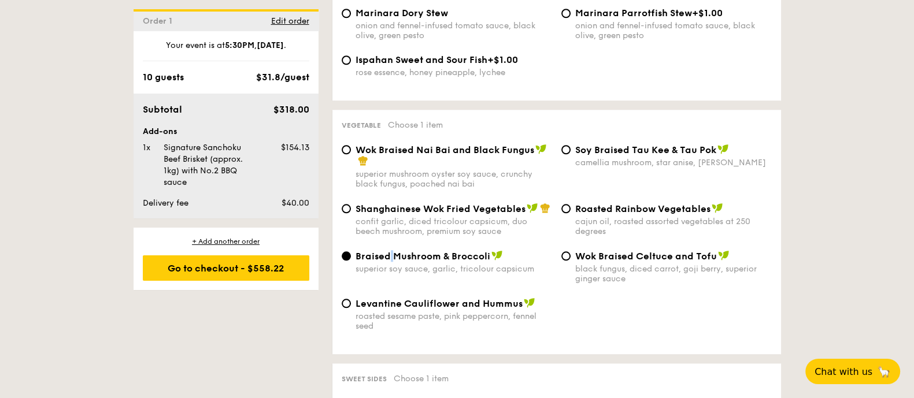
click at [351, 251] on input "Braised Mushroom & Broccoli superior soy sauce, garlic, tricolour capsicum" at bounding box center [346, 255] width 9 height 9
click at [360, 251] on span "Braised Mushroom & Broccoli" at bounding box center [422, 256] width 135 height 11
click at [351, 251] on input "Braised Mushroom & Broccoli superior soy sauce, garlic, tricolour capsicum" at bounding box center [346, 255] width 9 height 9
click at [359, 251] on span "Braised Mushroom & Broccoli" at bounding box center [422, 256] width 135 height 11
click at [351, 251] on input "Braised Mushroom & Broccoli superior soy sauce, garlic, tricolour capsicum" at bounding box center [346, 255] width 9 height 9
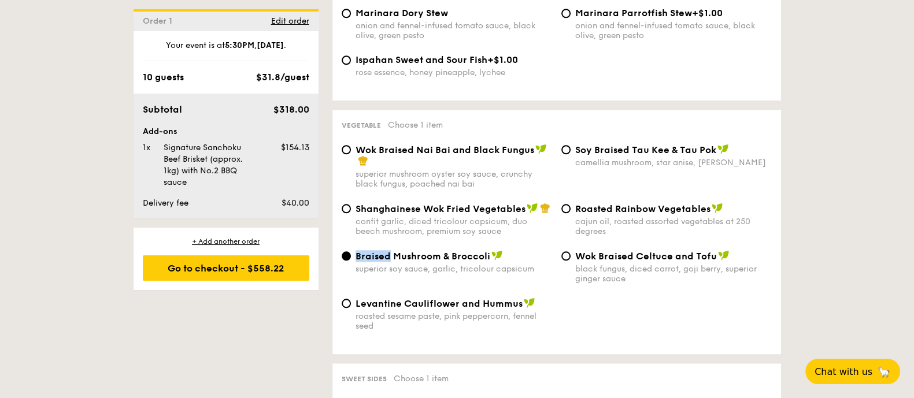
click at [354, 251] on div "Braised Mushroom & Broccoli superior soy sauce, garlic, tricolour capsicum" at bounding box center [447, 262] width 220 height 24
click at [485, 264] on div "superior soy sauce, garlic, tricolour capsicum" at bounding box center [453, 269] width 196 height 10
click at [514, 264] on div "superior soy sauce, garlic, tricolour capsicum" at bounding box center [453, 269] width 196 height 10
click at [496, 254] on img at bounding box center [497, 255] width 12 height 10
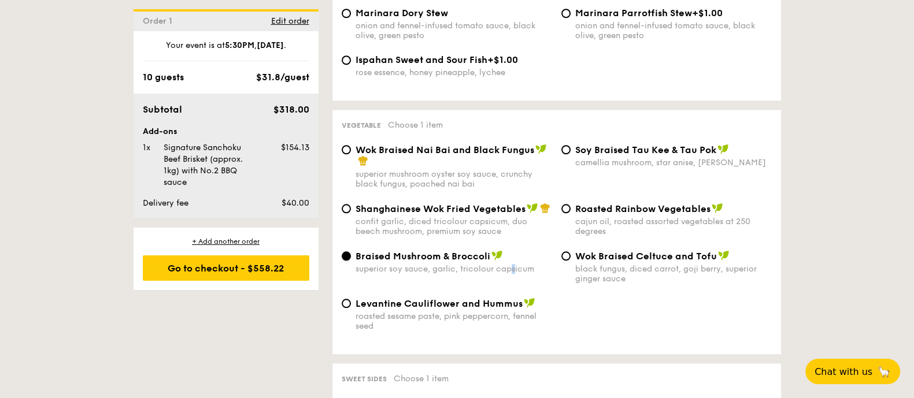
click at [351, 254] on input "Braised Mushroom & Broccoli superior soy sauce, garlic, tricolour capsicum" at bounding box center [346, 255] width 9 height 9
click at [492, 253] on img at bounding box center [497, 255] width 12 height 10
click at [351, 253] on input "Braised Mushroom & Broccoli superior soy sauce, garlic, tricolour capsicum" at bounding box center [346, 255] width 9 height 9
click at [491, 251] on img at bounding box center [497, 255] width 12 height 10
click at [351, 251] on input "Braised Mushroom & Broccoli superior soy sauce, garlic, tricolour capsicum" at bounding box center [346, 255] width 9 height 9
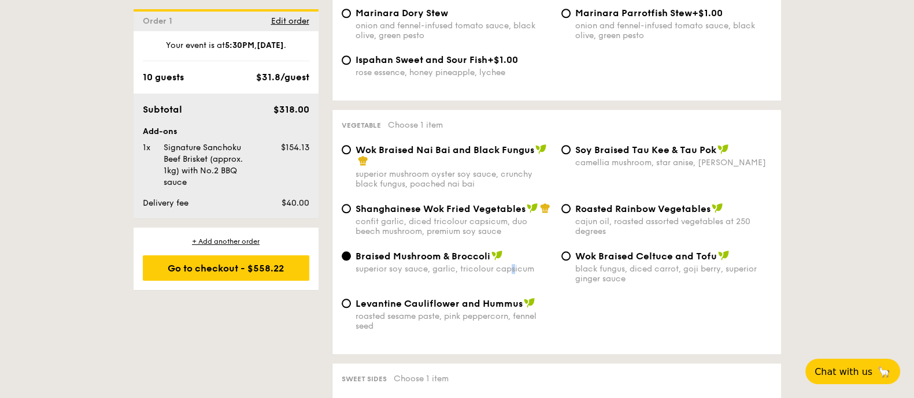
click at [491, 251] on img at bounding box center [497, 255] width 12 height 10
click at [351, 251] on input "Braised Mushroom & Broccoli superior soy sauce, garlic, tricolour capsicum" at bounding box center [346, 255] width 9 height 9
drag, startPoint x: 353, startPoint y: 251, endPoint x: 491, endPoint y: 253, distance: 138.7
click at [491, 253] on div "Braised Mushroom & Broccoli superior soy sauce, garlic, tricolour capsicum" at bounding box center [447, 262] width 220 height 24
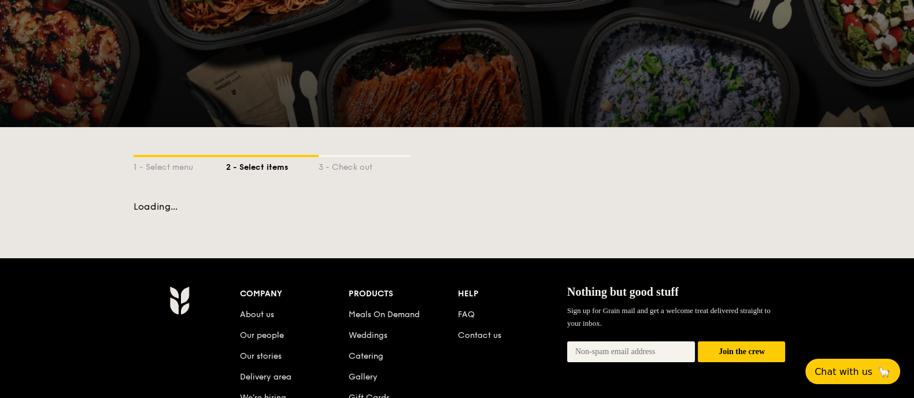
scroll to position [45, 0]
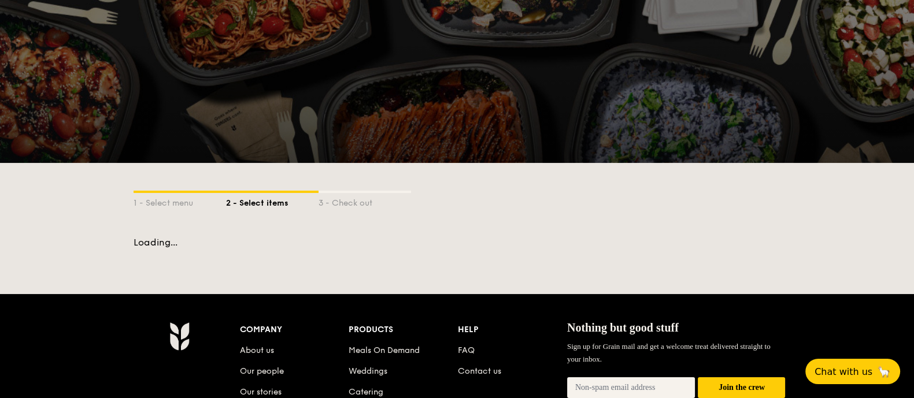
click at [722, 164] on div "1 - Select menu 2 - Select items 3 - Check out" at bounding box center [456, 200] width 647 height 74
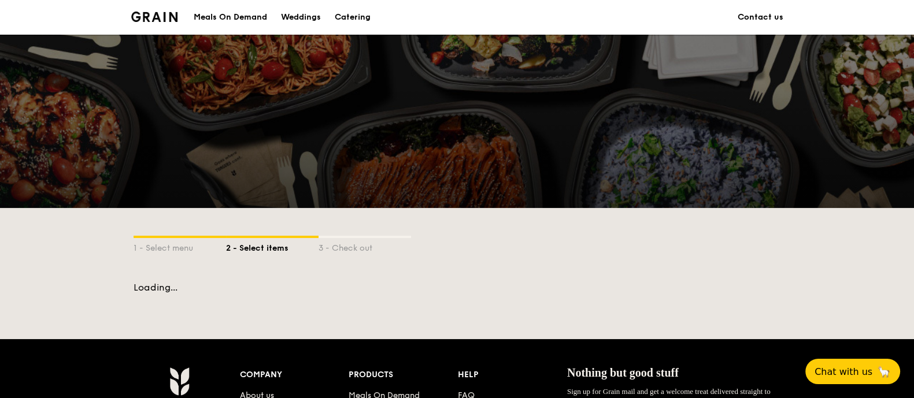
click at [365, 14] on div "Catering" at bounding box center [353, 17] width 36 height 35
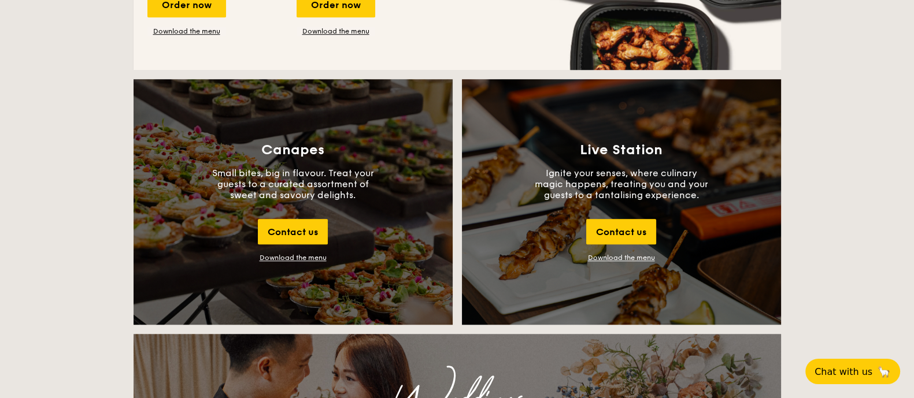
scroll to position [1083, 0]
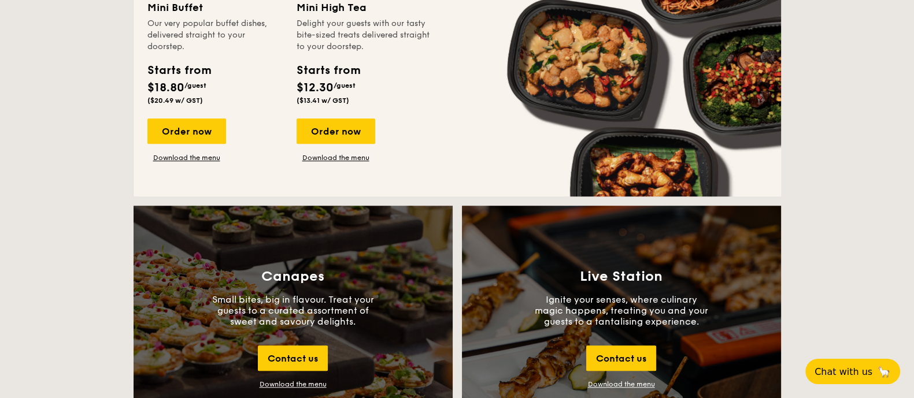
click at [194, 79] on div "Starts from $18.80 /guest ($20.49 w/ GST)" at bounding box center [178, 83] width 63 height 43
click at [179, 138] on div "Order now" at bounding box center [186, 130] width 79 height 25
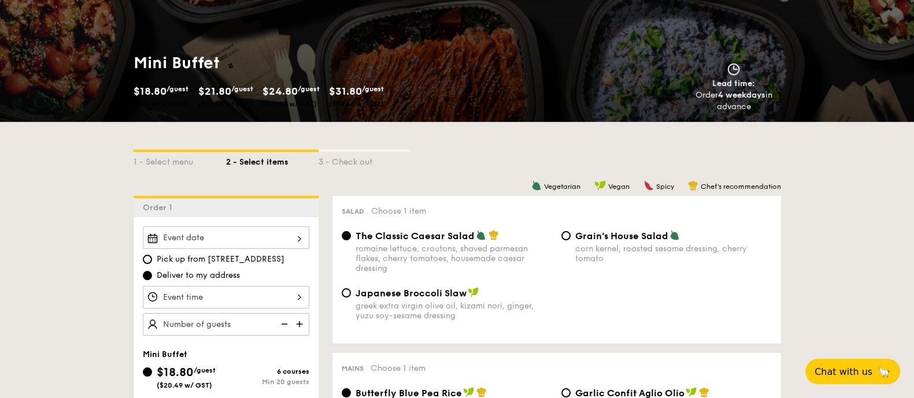
scroll to position [217, 0]
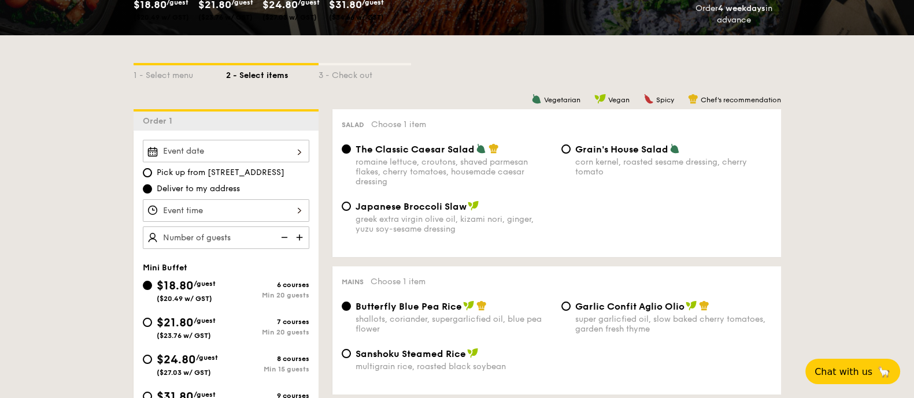
click at [630, 154] on span "Grain's House Salad" at bounding box center [621, 149] width 93 height 11
click at [570, 154] on input "Grain's House Salad corn kernel, roasted sesame dressing, cherry tomato" at bounding box center [565, 148] width 9 height 9
radio input "true"
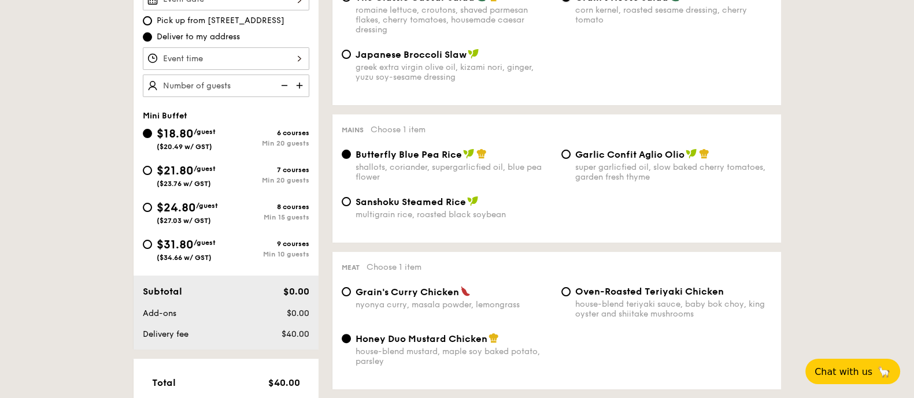
scroll to position [433, 0]
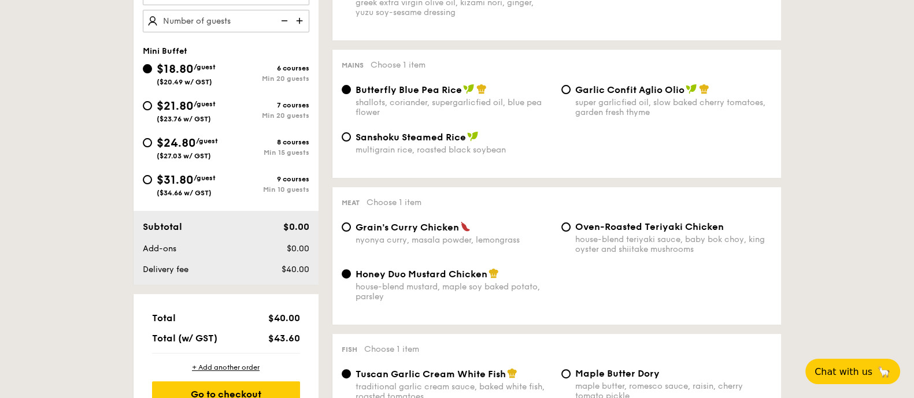
drag, startPoint x: 167, startPoint y: 175, endPoint x: 527, endPoint y: 187, distance: 360.2
click at [168, 177] on span "$31.80" at bounding box center [175, 180] width 37 height 14
click at [152, 177] on input "$31.80 /guest ($34.66 w/ GST) 9 courses Min 10 guests" at bounding box center [147, 179] width 9 height 9
radio input "true"
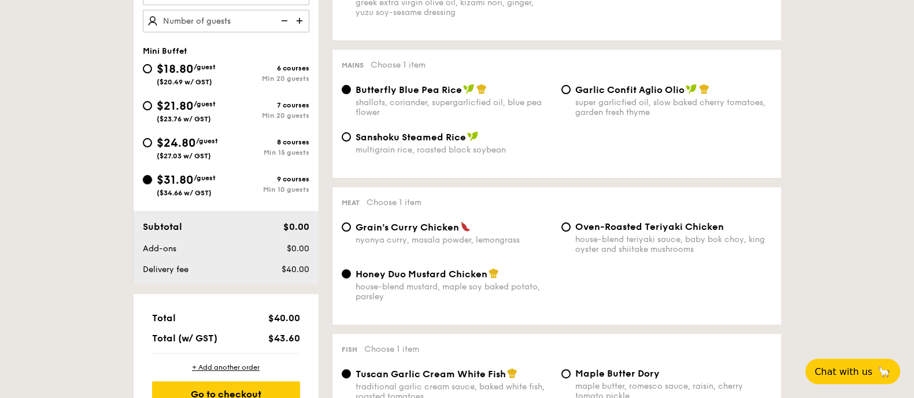
radio input "true"
radio input "false"
radio input "true"
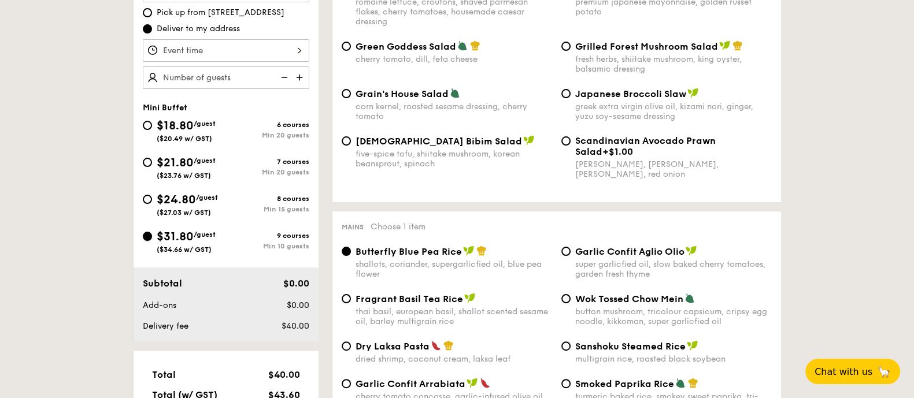
scroll to position [288, 0]
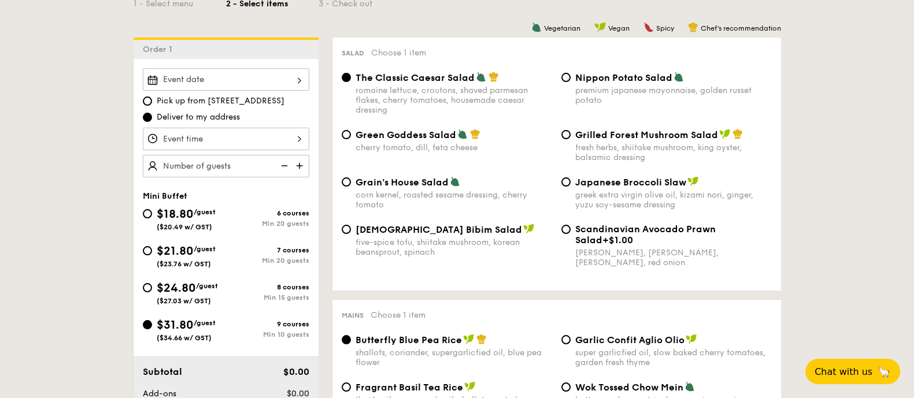
click at [653, 75] on span "Nippon Potato Salad" at bounding box center [623, 77] width 97 height 11
click at [570, 75] on input "Nippon Potato Salad premium japanese mayonnaise, golden russet potato" at bounding box center [565, 77] width 9 height 9
radio input "true"
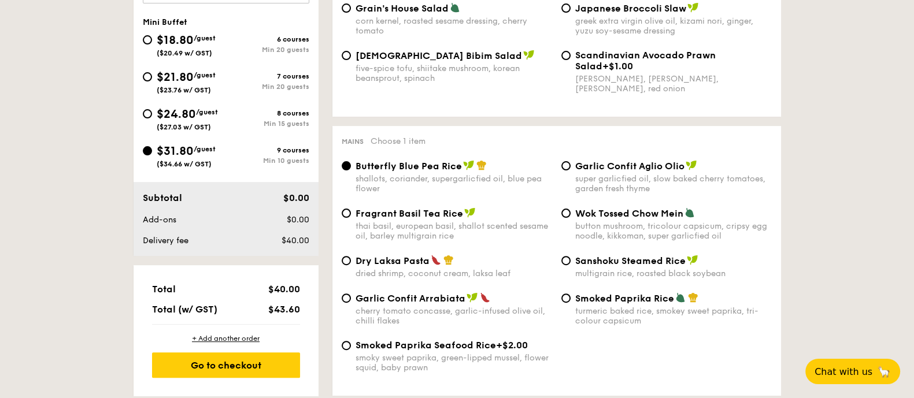
scroll to position [505, 0]
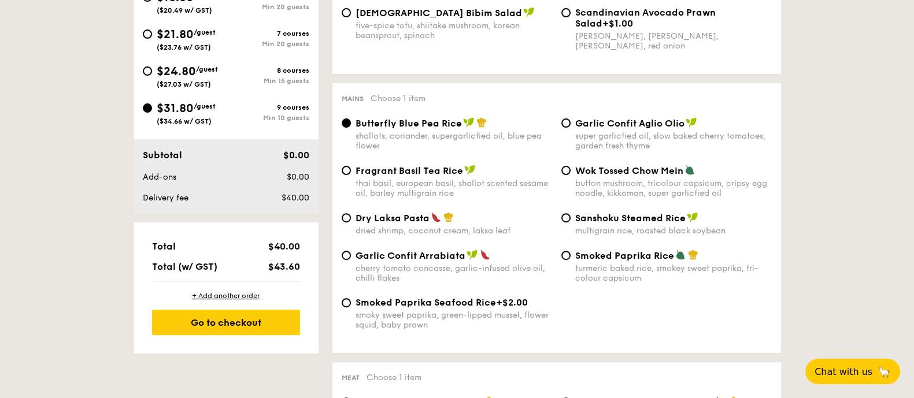
click at [656, 272] on div "turmeric baked rice, smokey sweet paprika, tri-colour capsicum" at bounding box center [673, 274] width 196 height 20
click at [570, 260] on input "Smoked Paprika Rice turmeric baked rice, smokey sweet paprika, tri-colour capsi…" at bounding box center [565, 255] width 9 height 9
radio input "true"
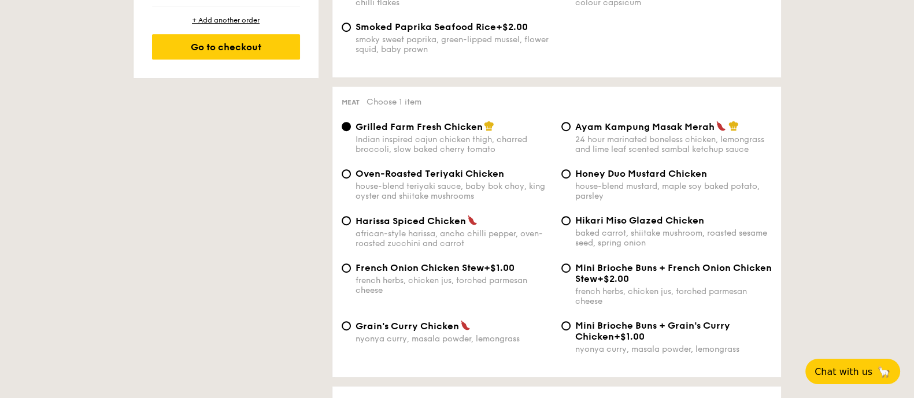
scroll to position [795, 0]
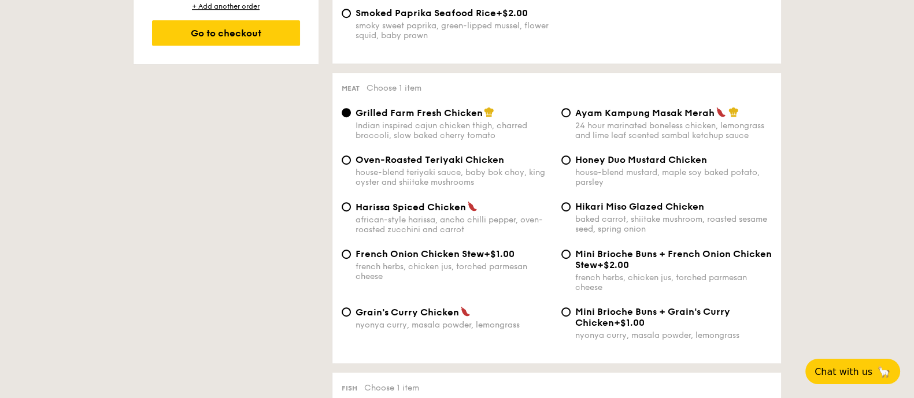
click at [695, 140] on div "Grilled Farm Fresh Chicken Indian inspired cajun chicken thigh, charred broccol…" at bounding box center [556, 130] width 439 height 47
click at [682, 124] on div "24 hour marinated boneless chicken, lemongrass and lime leaf scented sambal ket…" at bounding box center [673, 131] width 196 height 20
click at [570, 117] on input "Ayam Kampung Masak Merah 24 hour marinated boneless chicken, lemongrass and lim…" at bounding box center [565, 112] width 9 height 9
radio input "true"
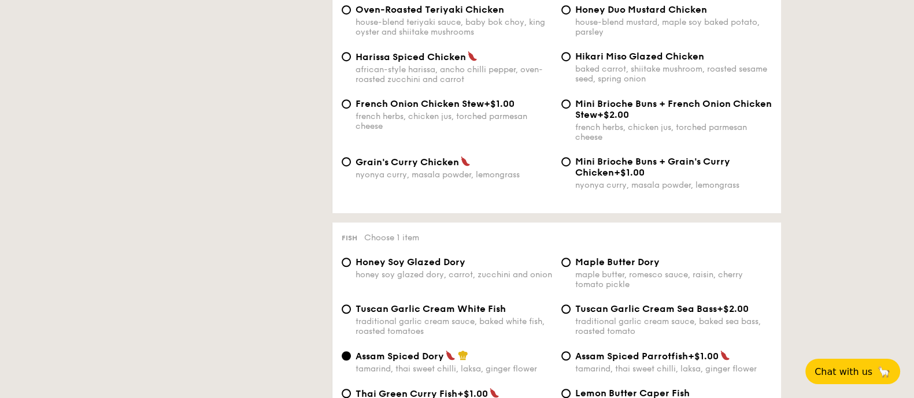
scroll to position [1083, 0]
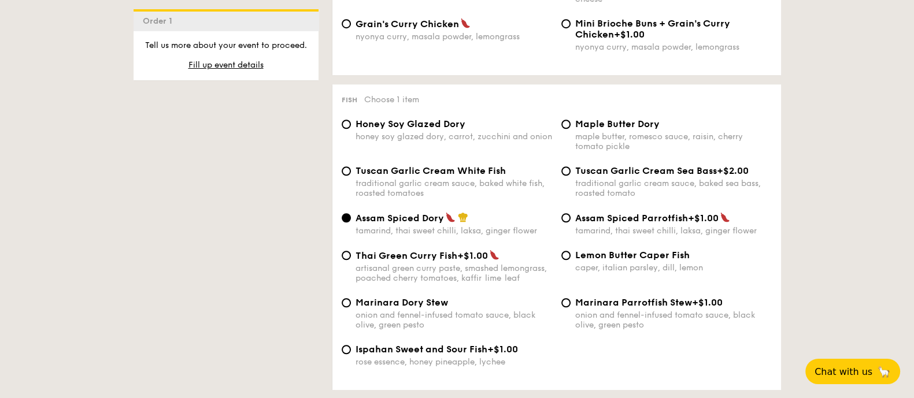
click at [632, 250] on span "Lemon Butter Caper Fish" at bounding box center [632, 255] width 114 height 11
click at [570, 251] on input "Lemon Butter Caper Fish caper, italian parsley, dill, lemon" at bounding box center [565, 255] width 9 height 9
radio input "true"
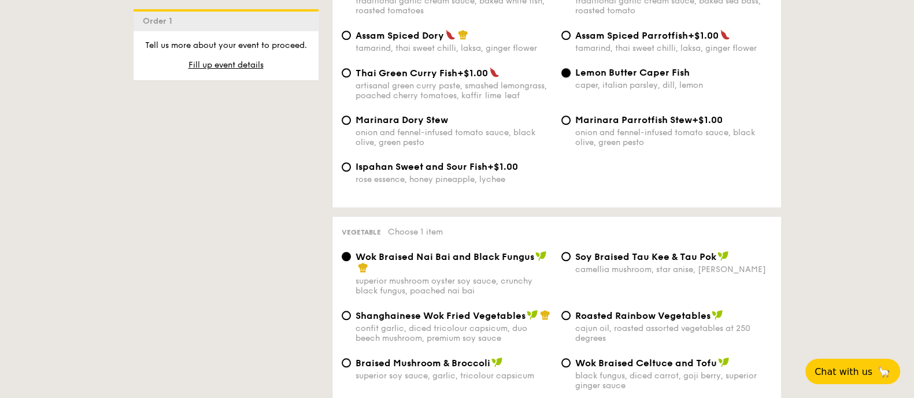
scroll to position [1445, 0]
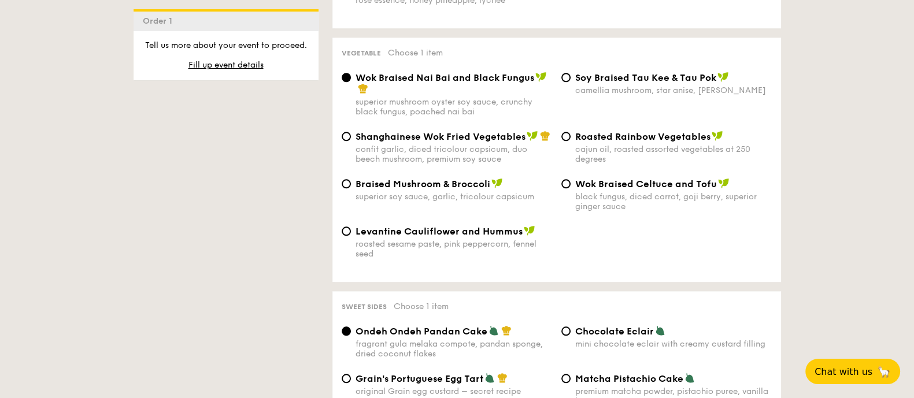
click at [461, 202] on div "Braised Mushroom & Broccoli superior soy sauce, garlic, tricolour capsicum Wok …" at bounding box center [556, 201] width 439 height 47
click at [466, 183] on span "Braised Mushroom & Broccoli" at bounding box center [422, 184] width 135 height 11
click at [351, 183] on input "Braised Mushroom & Broccoli superior soy sauce, garlic, tricolour capsicum" at bounding box center [346, 183] width 9 height 9
radio input "true"
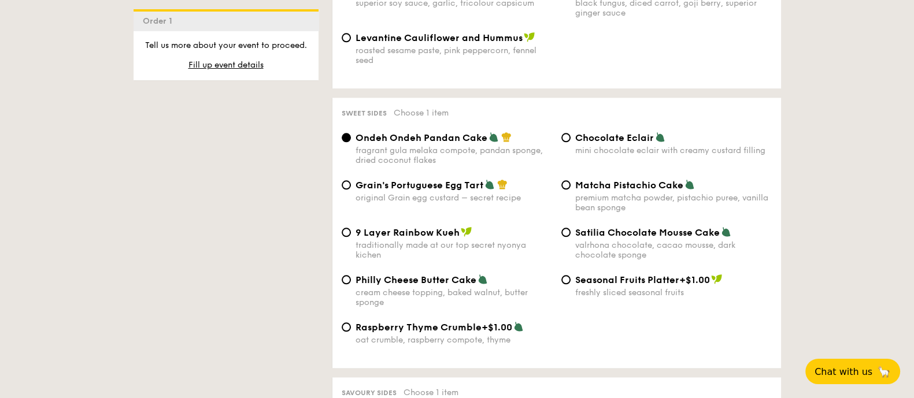
scroll to position [1661, 0]
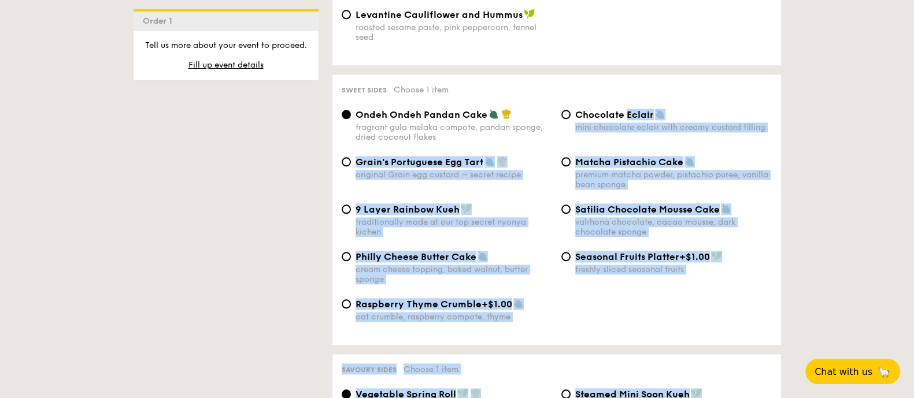
drag, startPoint x: 784, startPoint y: 261, endPoint x: 630, endPoint y: 114, distance: 213.0
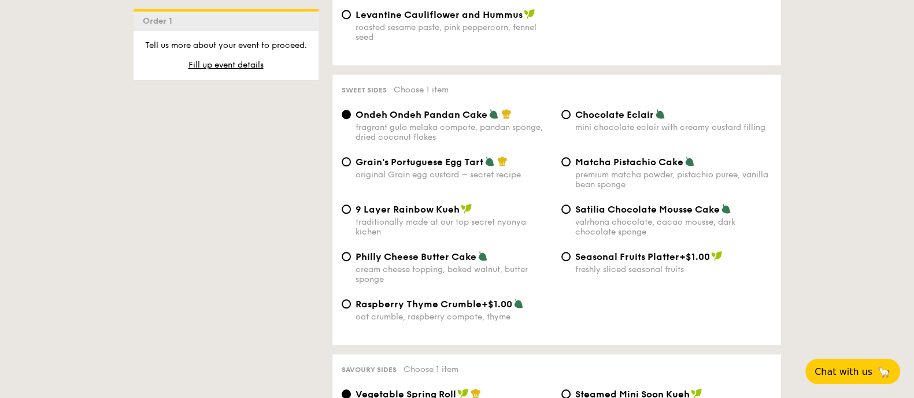
drag, startPoint x: 580, startPoint y: 114, endPoint x: 617, endPoint y: 117, distance: 37.6
click at [617, 117] on div "Chocolate Eclair mini chocolate eclair with creamy custard filling" at bounding box center [673, 121] width 196 height 24
drag, startPoint x: 573, startPoint y: 112, endPoint x: 653, endPoint y: 110, distance: 80.3
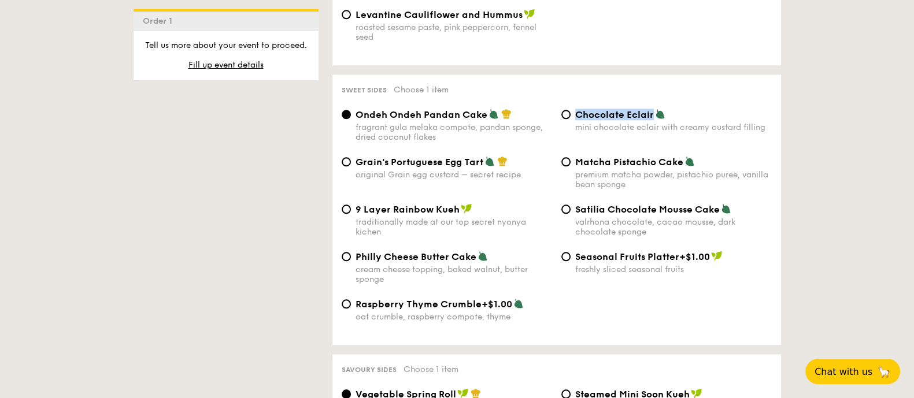
click at [653, 110] on div "Chocolate Eclair mini chocolate eclair with creamy custard filling" at bounding box center [666, 121] width 220 height 24
copy span "Chocolate Eclair"
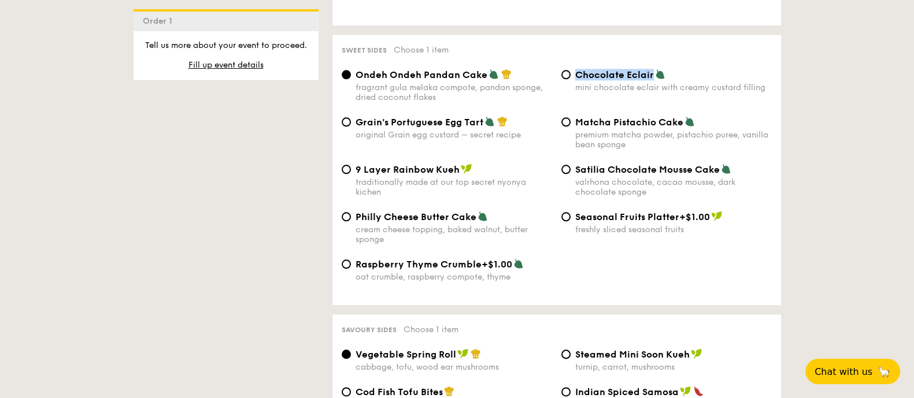
scroll to position [1805, 0]
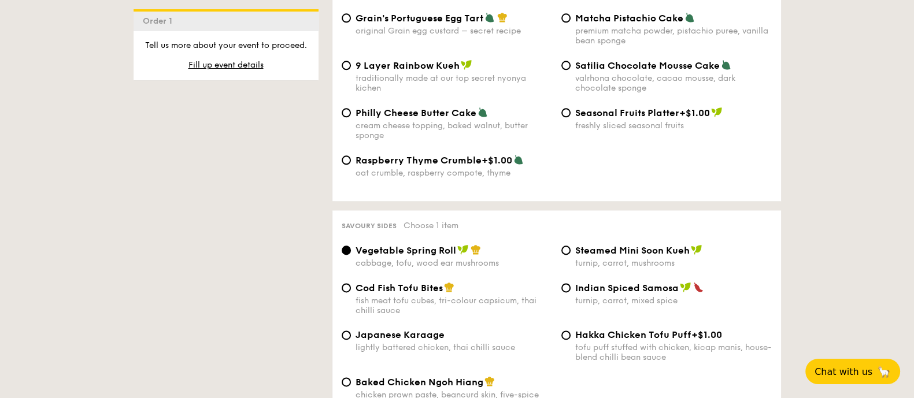
click at [854, 311] on div "1 - Select menu 2 - Select items 3 - Check out Order 1 Pick up from 5 Burn Road…" at bounding box center [457, 338] width 914 height 3782
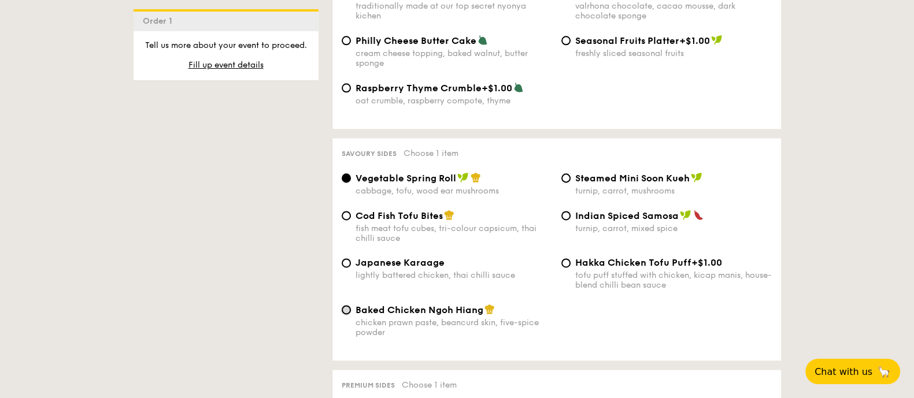
click at [347, 305] on input "Baked Chicken Ngoh Hiang chicken prawn paste, beancurd skin, five-spice powder" at bounding box center [346, 309] width 9 height 9
radio input "true"
drag, startPoint x: 402, startPoint y: 325, endPoint x: 369, endPoint y: 319, distance: 33.4
click at [369, 319] on div "chicken prawn paste, beancurd skin, five-spice powder" at bounding box center [453, 328] width 196 height 20
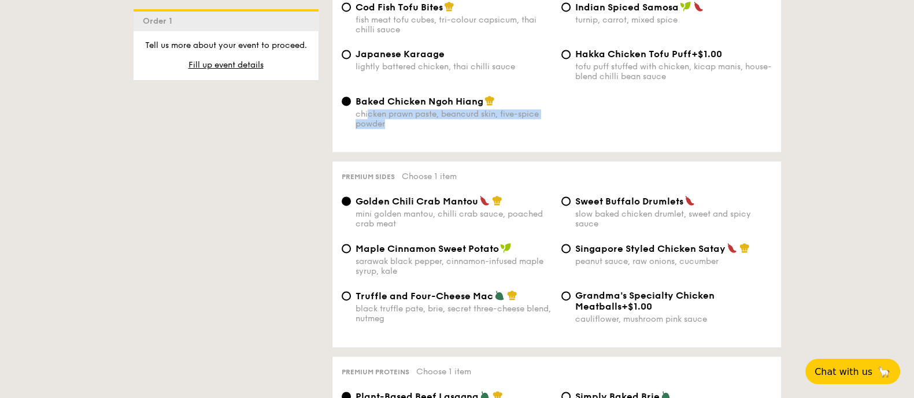
scroll to position [2082, 0]
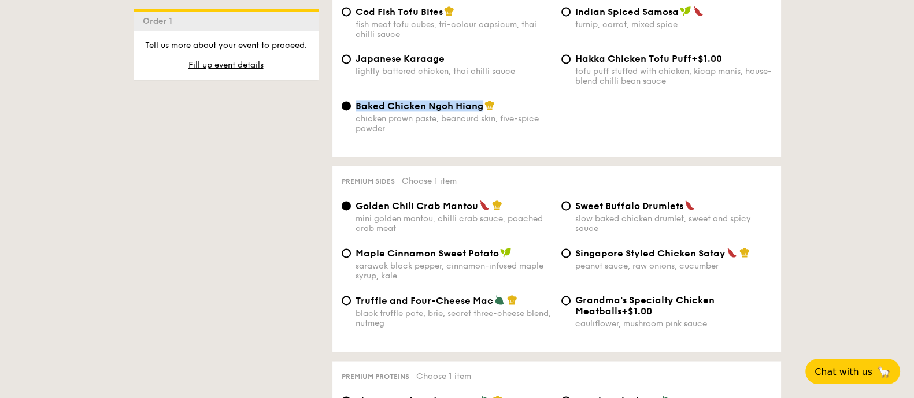
drag, startPoint x: 355, startPoint y: 101, endPoint x: 481, endPoint y: 99, distance: 125.4
click at [481, 101] on span "Baked Chicken Ngoh Hiang" at bounding box center [419, 106] width 128 height 11
copy span "Baked Chicken Ngoh Hiang"
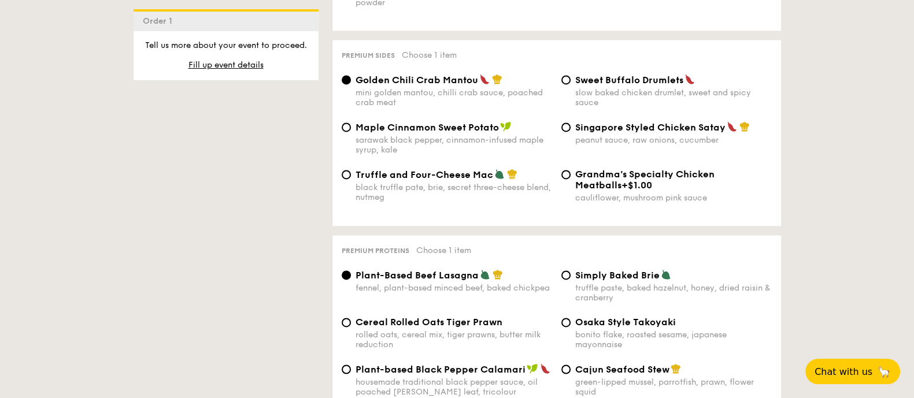
scroll to position [2298, 0]
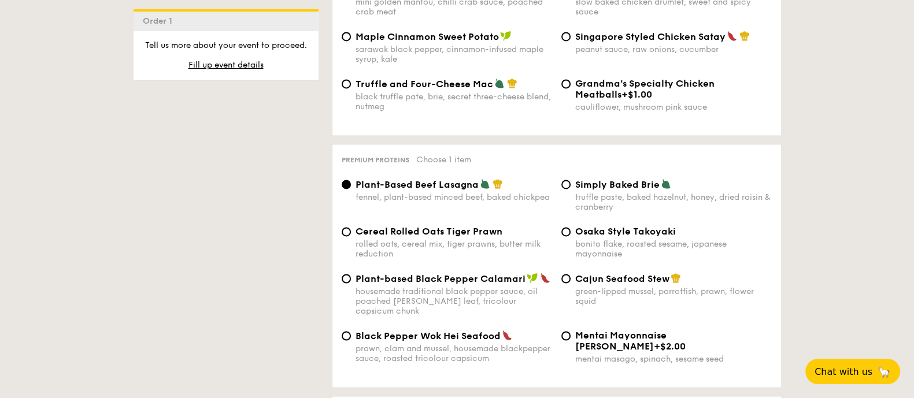
click at [494, 239] on div "rolled oats, cereal mix, tiger prawns, butter milk reduction" at bounding box center [453, 249] width 196 height 20
click at [351, 236] on input "Cereal Rolled Oats Tiger Prawn rolled oats, cereal mix, tiger prawns, butter mi…" at bounding box center [346, 231] width 9 height 9
radio input "true"
drag, startPoint x: 353, startPoint y: 221, endPoint x: 505, endPoint y: 226, distance: 152.1
click at [505, 226] on div "Cereal Rolled Oats Tiger Prawn rolled oats, cereal mix, tiger prawns, butter mi…" at bounding box center [447, 242] width 220 height 33
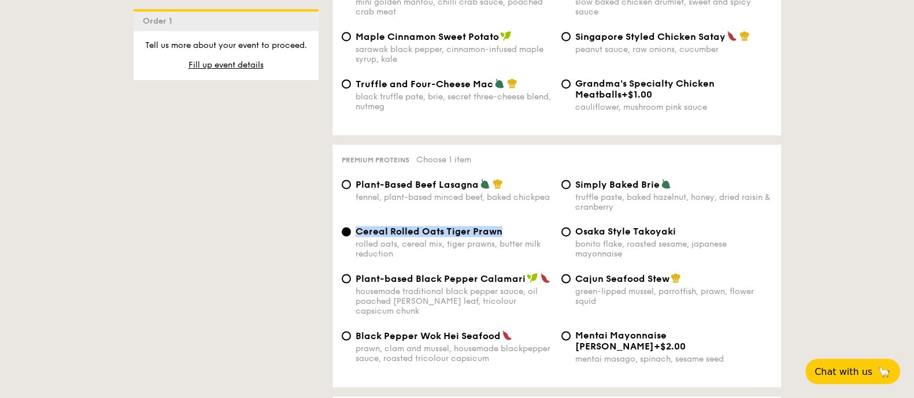
copy span "Cereal Rolled Oats Tiger Prawn"
click at [665, 227] on span "Osaka Style Takoyaki" at bounding box center [625, 231] width 101 height 11
click at [570, 227] on input "Osaka Style Takoyaki bonito flake, roasted sesame, japanese mayonnaise" at bounding box center [565, 231] width 9 height 9
radio input "true"
click at [610, 273] on span "Cajun Seafood Stew" at bounding box center [622, 278] width 94 height 11
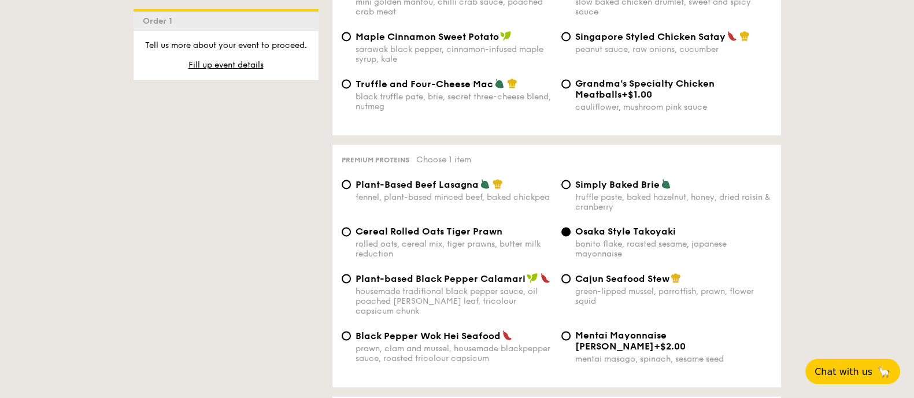
click at [570, 274] on input "Cajun Seafood Stew green-lipped mussel, parrotfish, prawn, flower squid" at bounding box center [565, 278] width 9 height 9
radio input "true"
drag, startPoint x: 666, startPoint y: 276, endPoint x: 580, endPoint y: 273, distance: 86.2
click at [580, 273] on div "Cajun Seafood Stew green-lipped mussel, parrotfish, prawn, flower squid" at bounding box center [673, 290] width 196 height 34
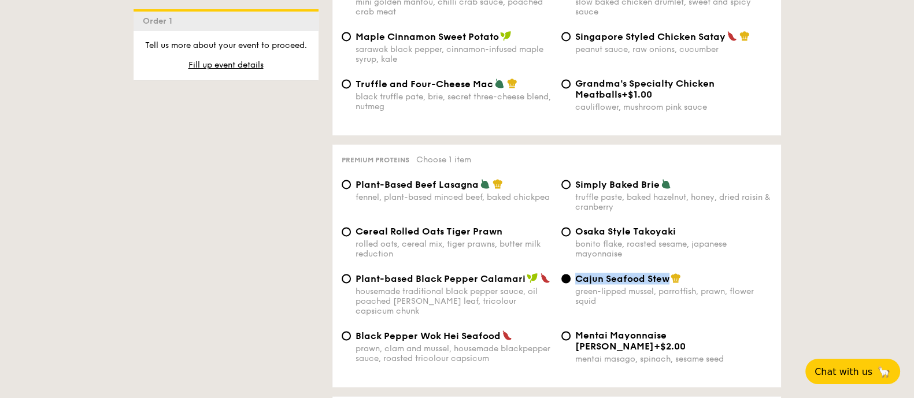
drag, startPoint x: 578, startPoint y: 270, endPoint x: 666, endPoint y: 269, distance: 87.8
click at [666, 273] on span "Cajun Seafood Stew" at bounding box center [622, 278] width 94 height 11
copy span "Cajun Seafood Stew"
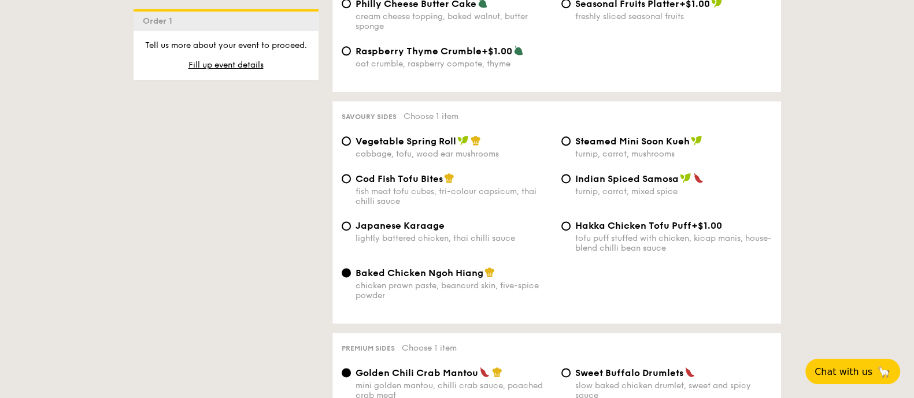
scroll to position [1937, 0]
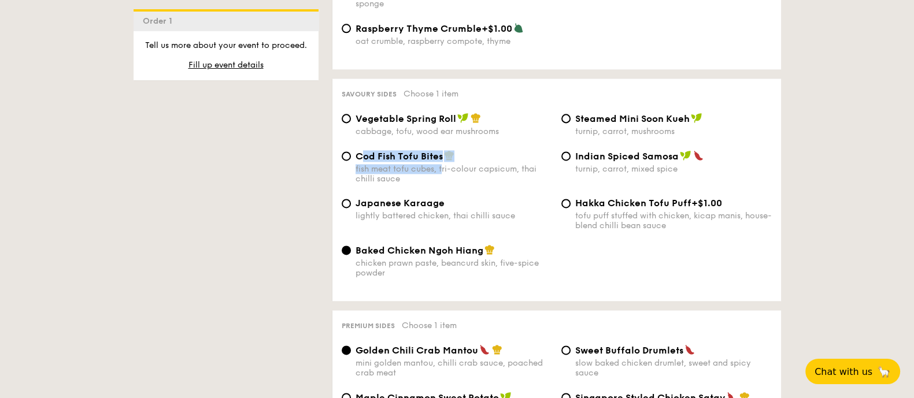
drag, startPoint x: 359, startPoint y: 151, endPoint x: 443, endPoint y: 160, distance: 84.2
click at [443, 160] on div "Cod Fish Tofu Bites fish meat tofu cubes, tri-colour capsicum, thai chilli sauce" at bounding box center [453, 167] width 196 height 34
click at [817, 240] on div "1 - Select menu 2 - Select items 3 - Check out Order 1 Pick up from 5 Burn Road…" at bounding box center [457, 206] width 914 height 3782
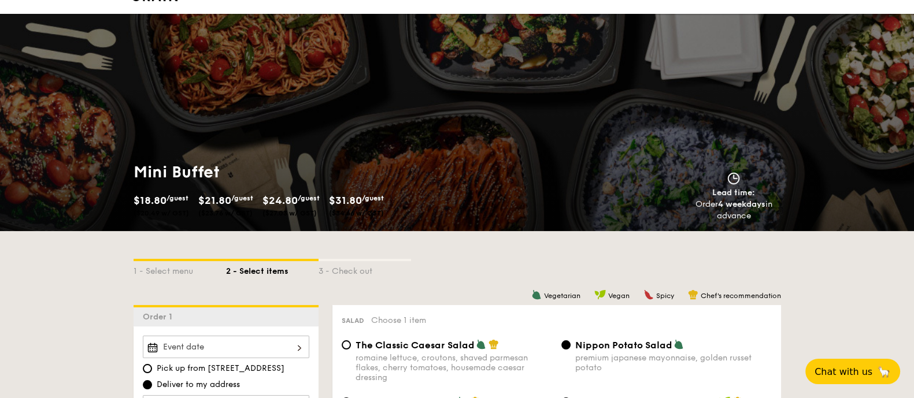
scroll to position [0, 0]
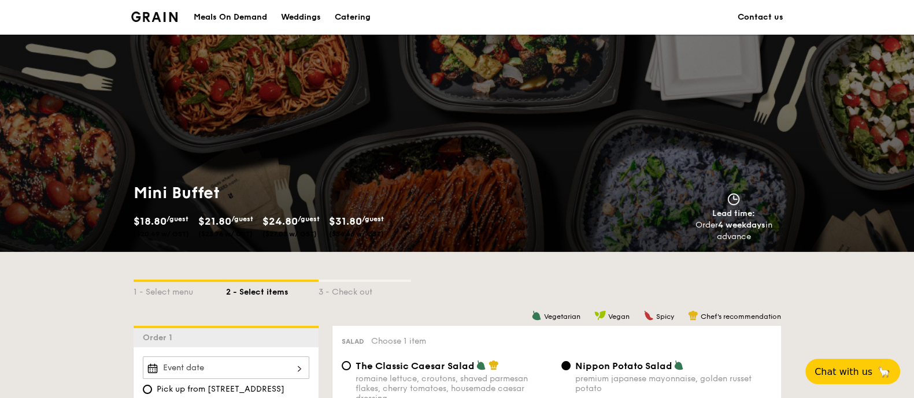
click at [155, 16] on img at bounding box center [154, 17] width 47 height 10
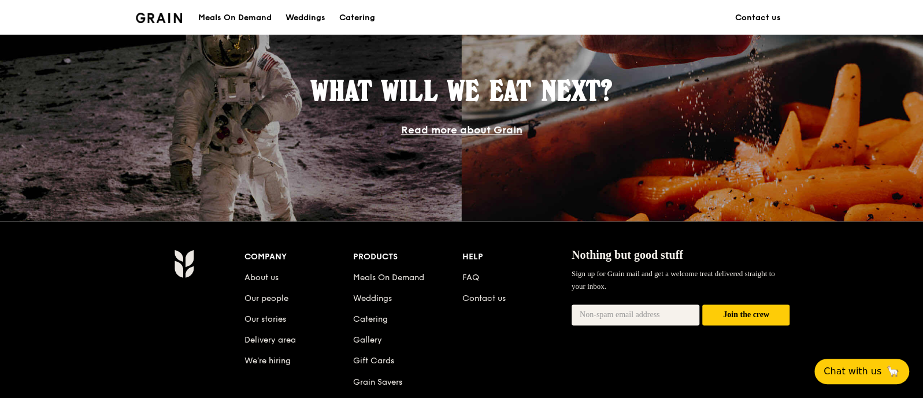
scroll to position [1083, 0]
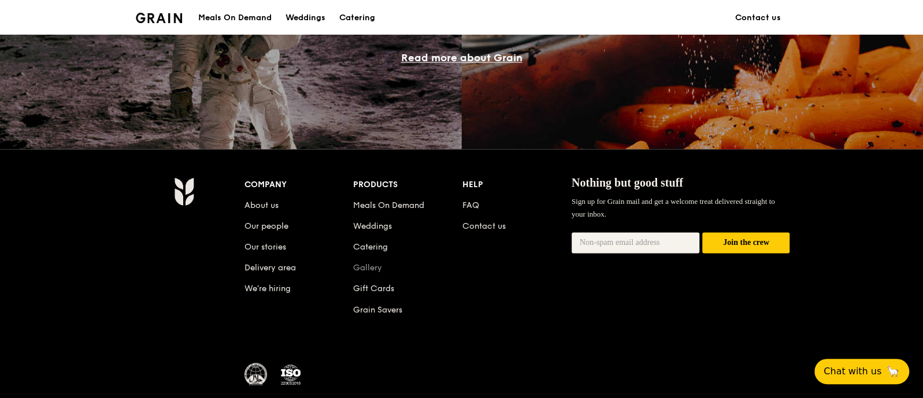
click at [372, 268] on link "Gallery" at bounding box center [367, 268] width 29 height 10
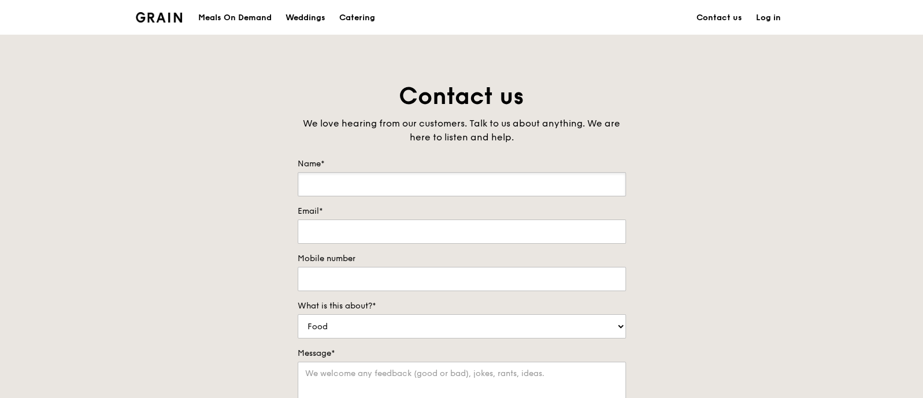
click at [513, 180] on input "Name*" at bounding box center [462, 184] width 328 height 24
type input "[PERSON_NAME]"
type input "[EMAIL_ADDRESS][DOMAIN_NAME]"
type input "97662212"
click at [392, 324] on select "Food Service Billing/Payment Catering Others" at bounding box center [462, 326] width 328 height 24
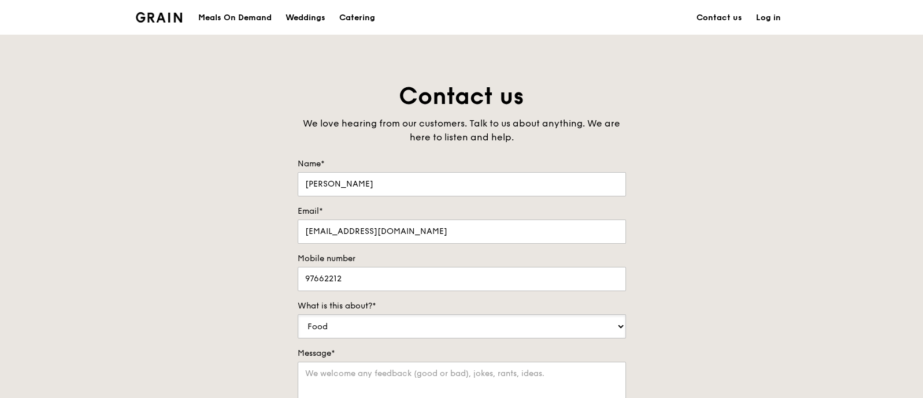
select select "Catering"
click at [298, 314] on select "Food Service Billing/Payment Catering Others" at bounding box center [462, 326] width 328 height 24
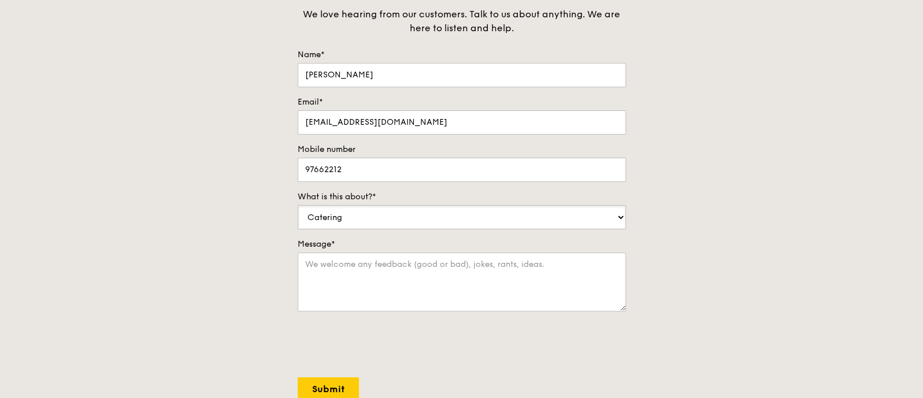
scroll to position [144, 0]
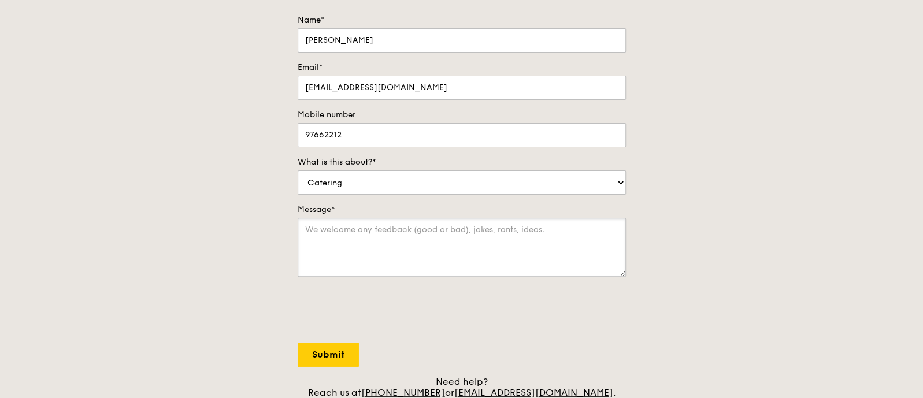
click at [399, 239] on textarea "Message*" at bounding box center [462, 247] width 328 height 59
click at [376, 238] on textarea "I planning to have a mini buffet for 10pax and one of my guest cannot take spic…" at bounding box center [462, 247] width 328 height 59
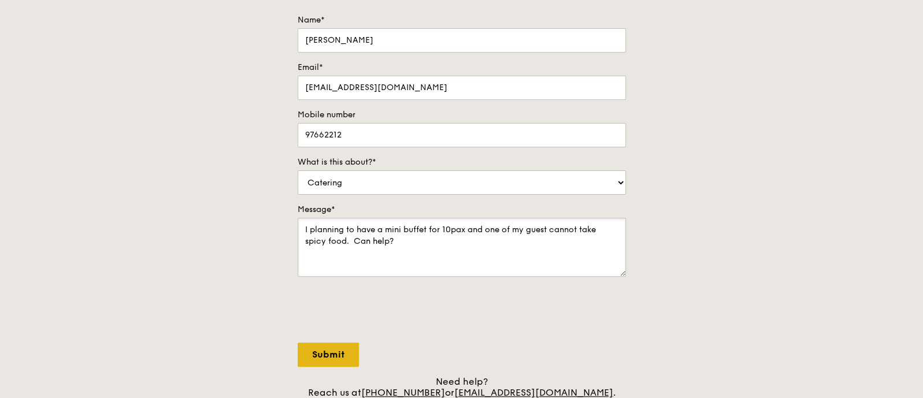
type textarea "I planning to have a mini buffet for 10pax and one of my guest cannot take spic…"
click at [338, 363] on input "Submit" at bounding box center [328, 355] width 61 height 24
select select "Food"
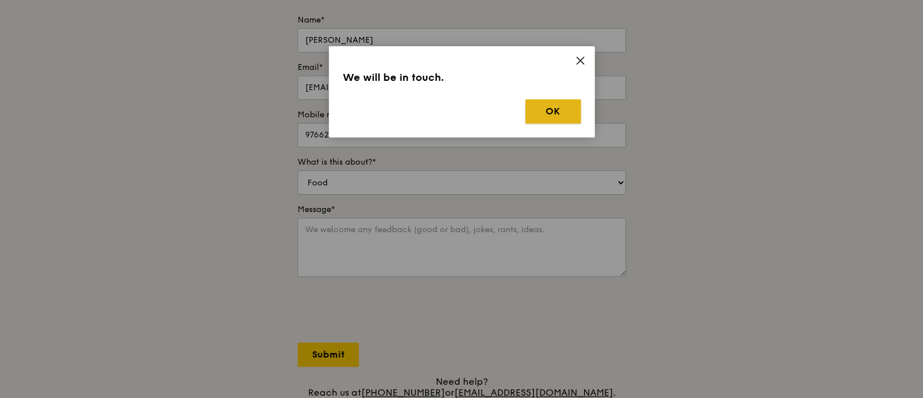
click at [547, 112] on button "OK" at bounding box center [552, 111] width 55 height 24
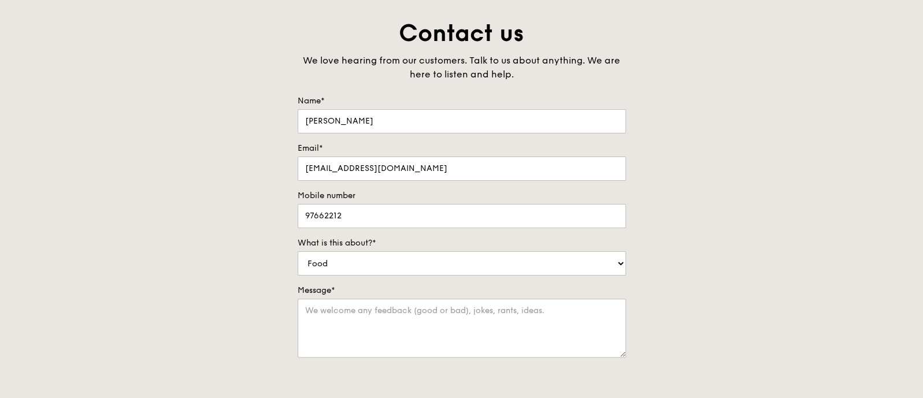
scroll to position [0, 0]
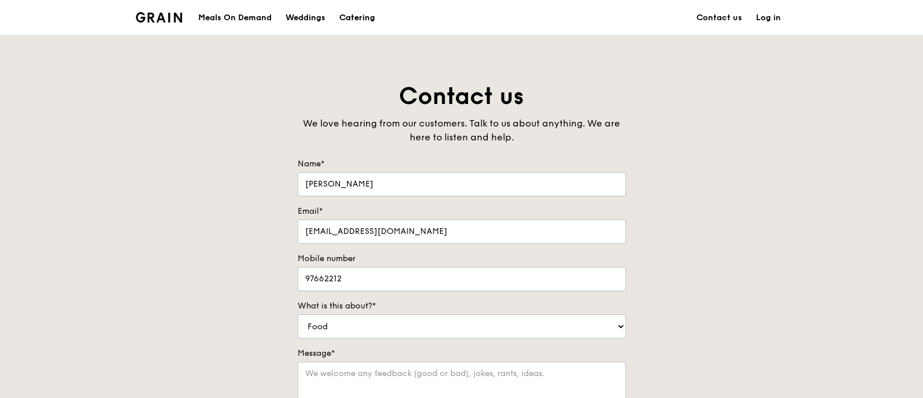
click at [365, 19] on div "Catering" at bounding box center [357, 18] width 36 height 35
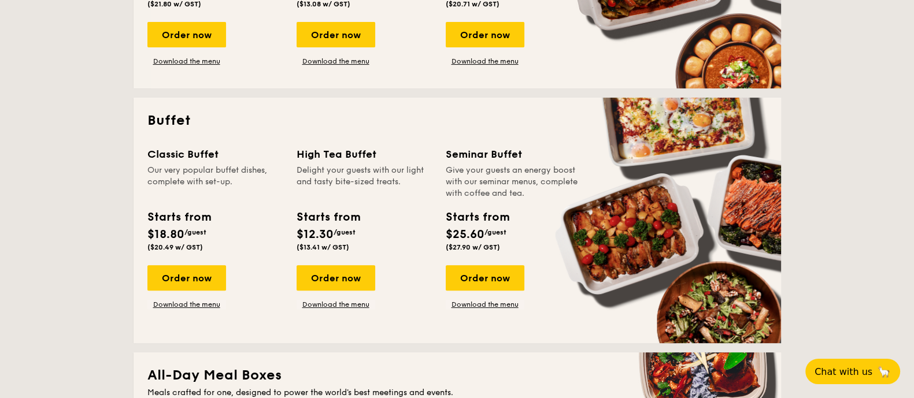
scroll to position [433, 0]
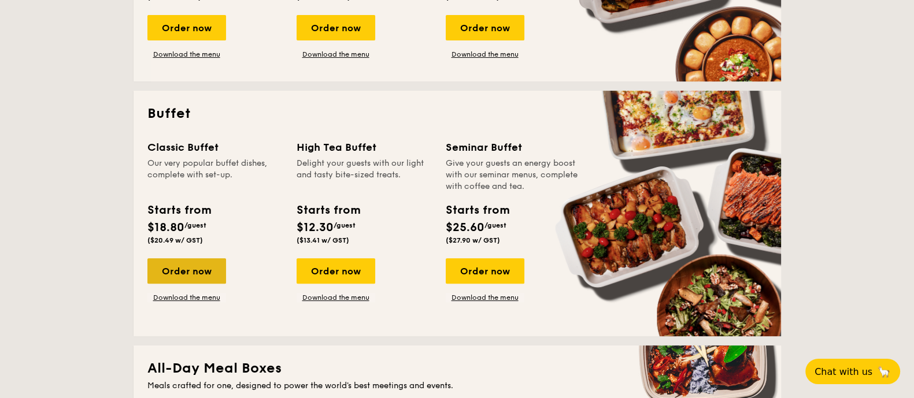
click at [201, 272] on div "Order now" at bounding box center [186, 270] width 79 height 25
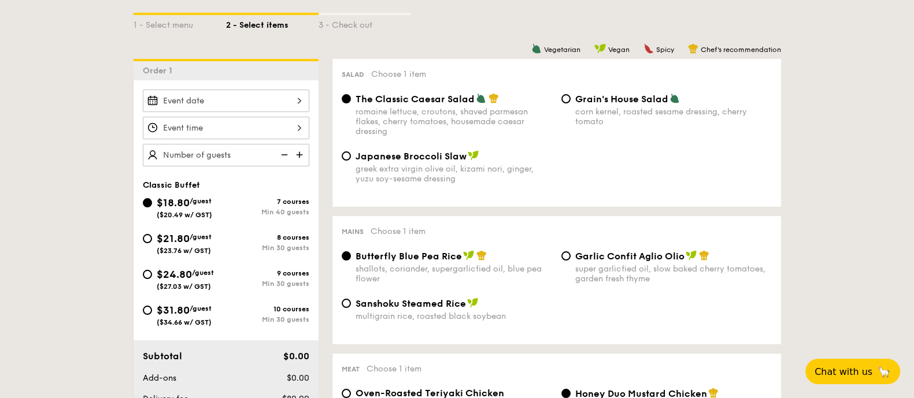
scroll to position [288, 0]
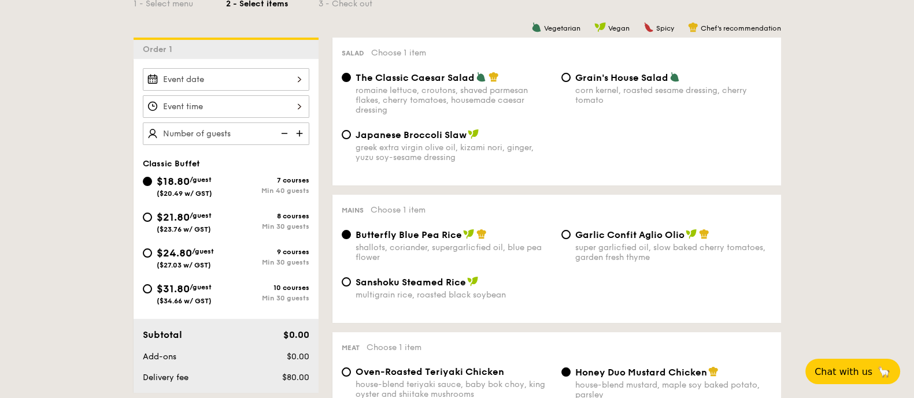
click at [194, 292] on div "$31.80 /guest ($34.66 w/ GST)" at bounding box center [184, 293] width 55 height 24
click at [152, 292] on input "$31.80 /guest ($34.66 w/ GST) 10 courses Min 30 guests" at bounding box center [147, 288] width 9 height 9
radio input "true"
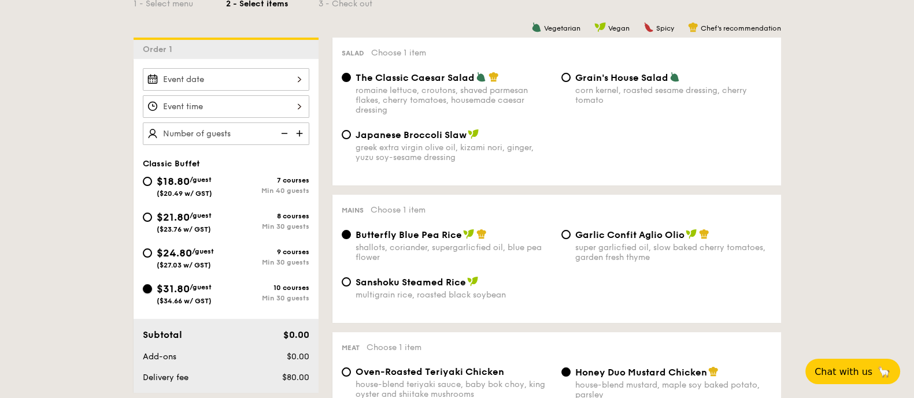
radio input "true"
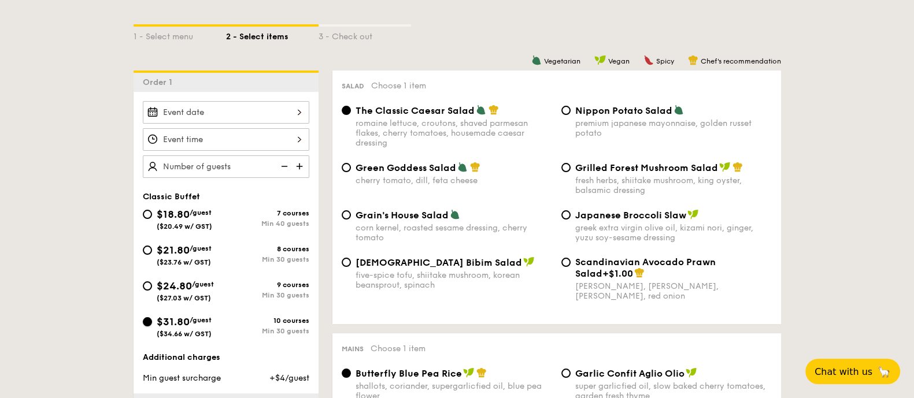
scroll to position [144, 0]
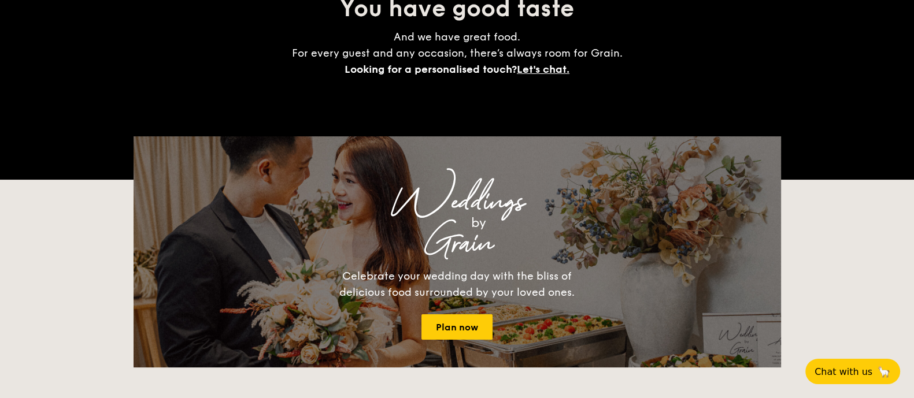
scroll to position [1696, 0]
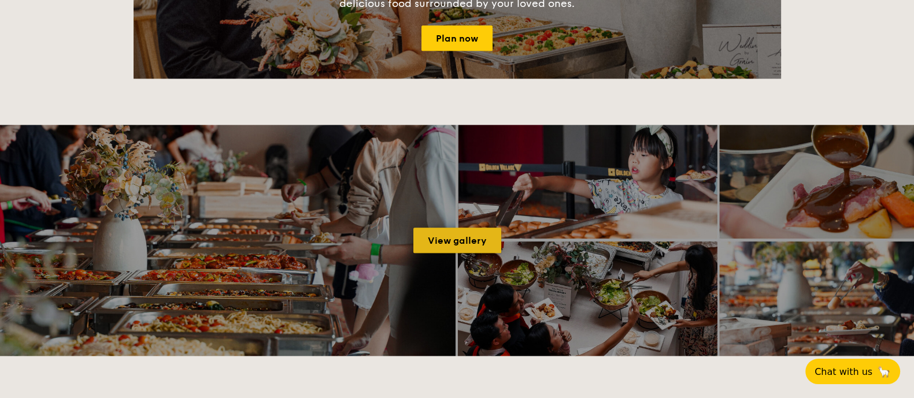
click at [485, 241] on link "View gallery" at bounding box center [457, 240] width 88 height 25
